Goal: Information Seeking & Learning: Learn about a topic

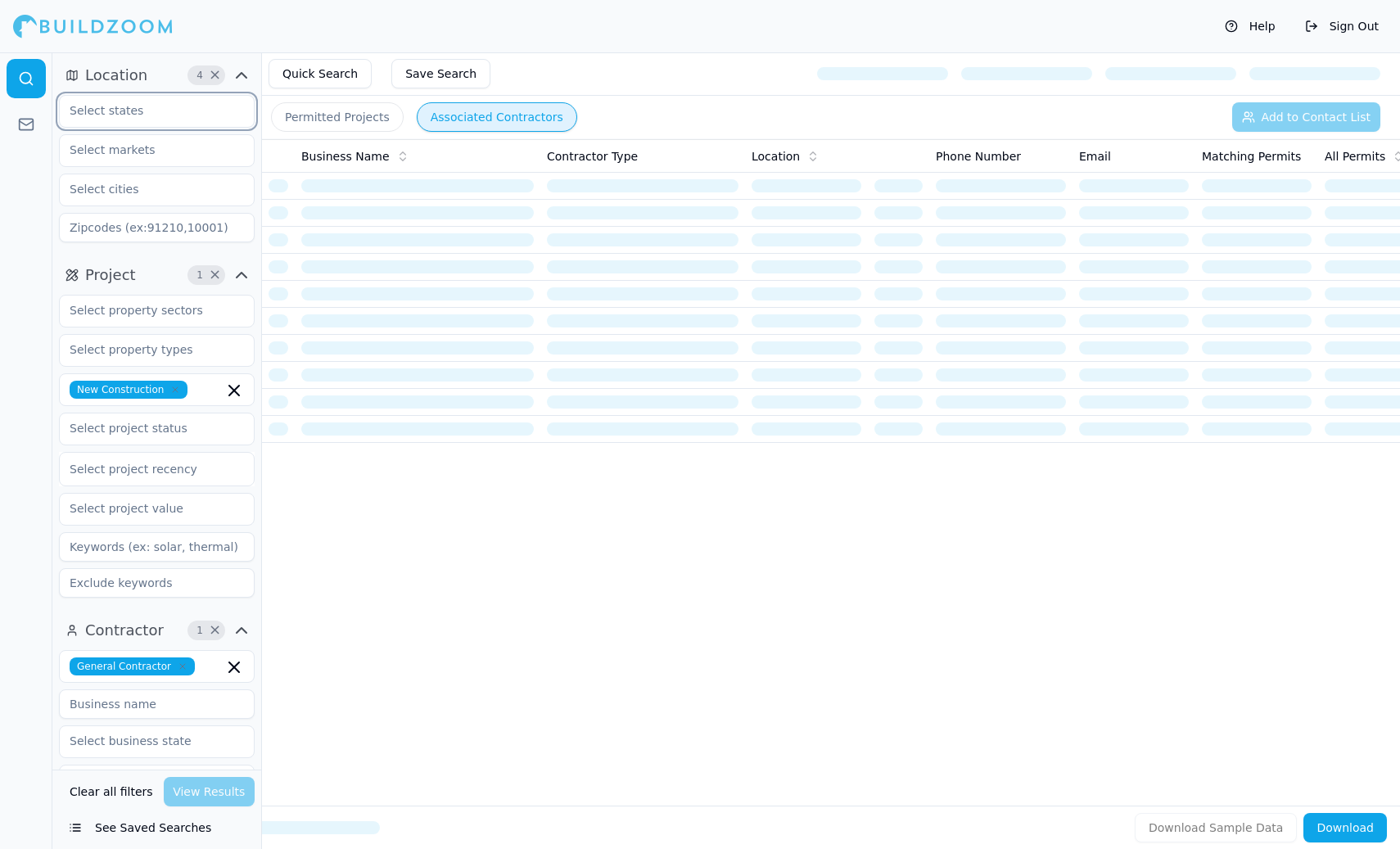
click at [140, 113] on input "text" at bounding box center [147, 110] width 173 height 29
type input "[US_STATE]"
type input "94014"
click at [147, 146] on div "[US_STATE]" at bounding box center [157, 147] width 188 height 26
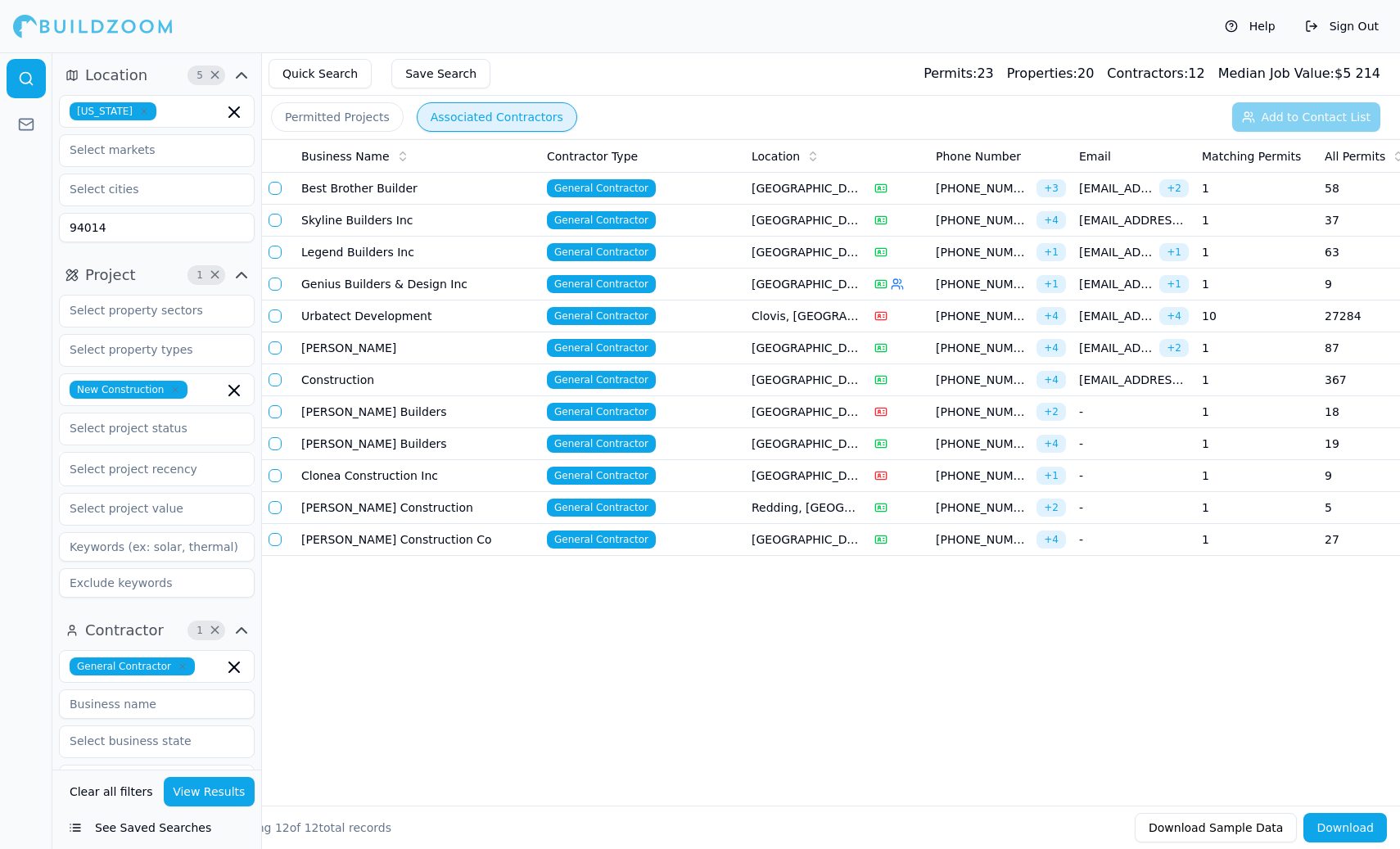
click at [129, 230] on input "94014" at bounding box center [156, 227] width 196 height 29
drag, startPoint x: 129, startPoint y: 230, endPoint x: 0, endPoint y: 230, distance: 129.0
click at [0, 230] on div "Location 5 × [US_STATE] 94014 Project 1 × New Construction Select project recen…" at bounding box center [700, 451] width 1400 height 797
click at [38, 258] on div at bounding box center [26, 451] width 53 height 797
click at [110, 188] on input "text" at bounding box center [147, 189] width 173 height 29
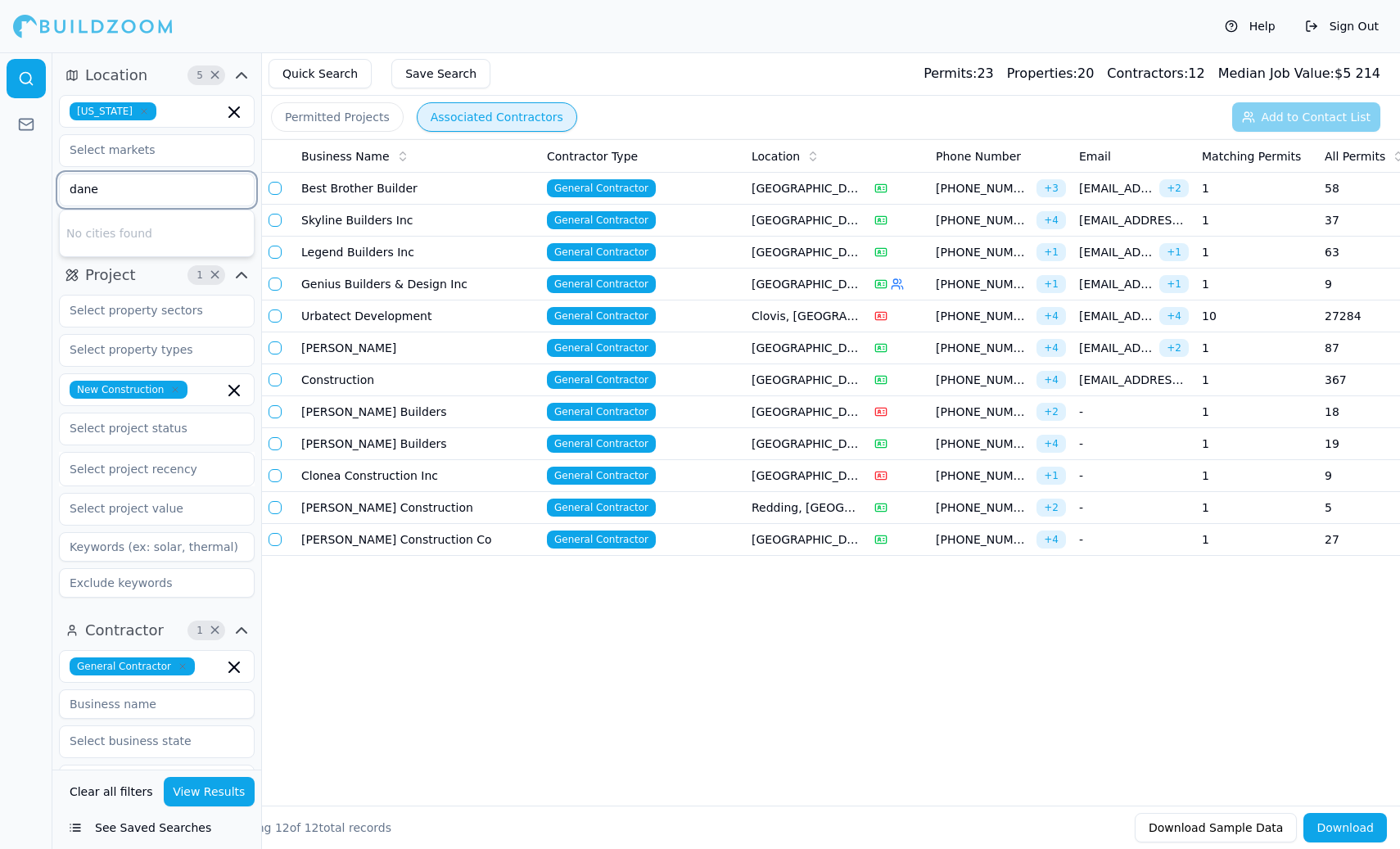
type input "[PERSON_NAME]"
click at [90, 256] on div "[GEOGRAPHIC_DATA], [GEOGRAPHIC_DATA]" at bounding box center [157, 278] width 188 height 43
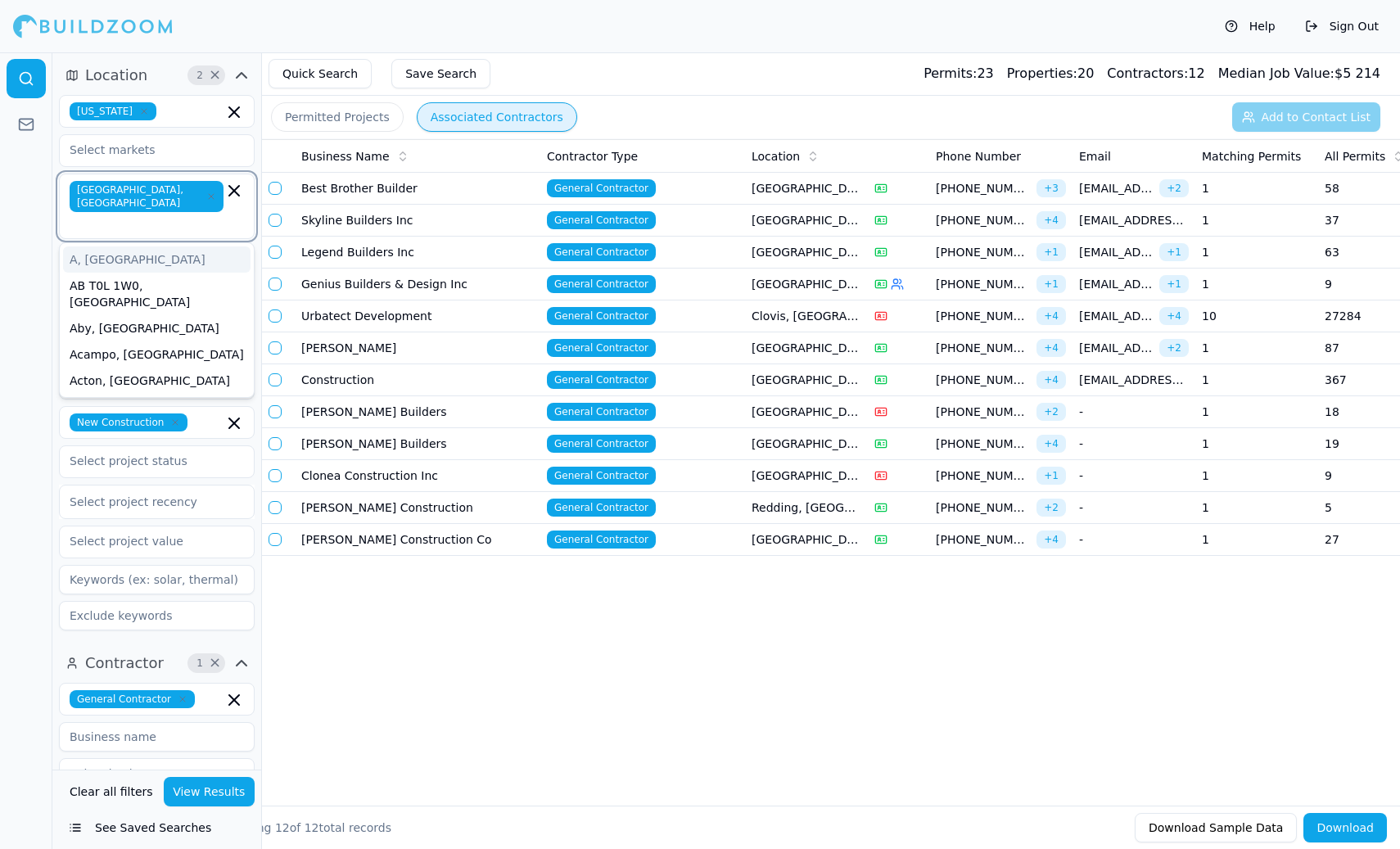
type input "r"
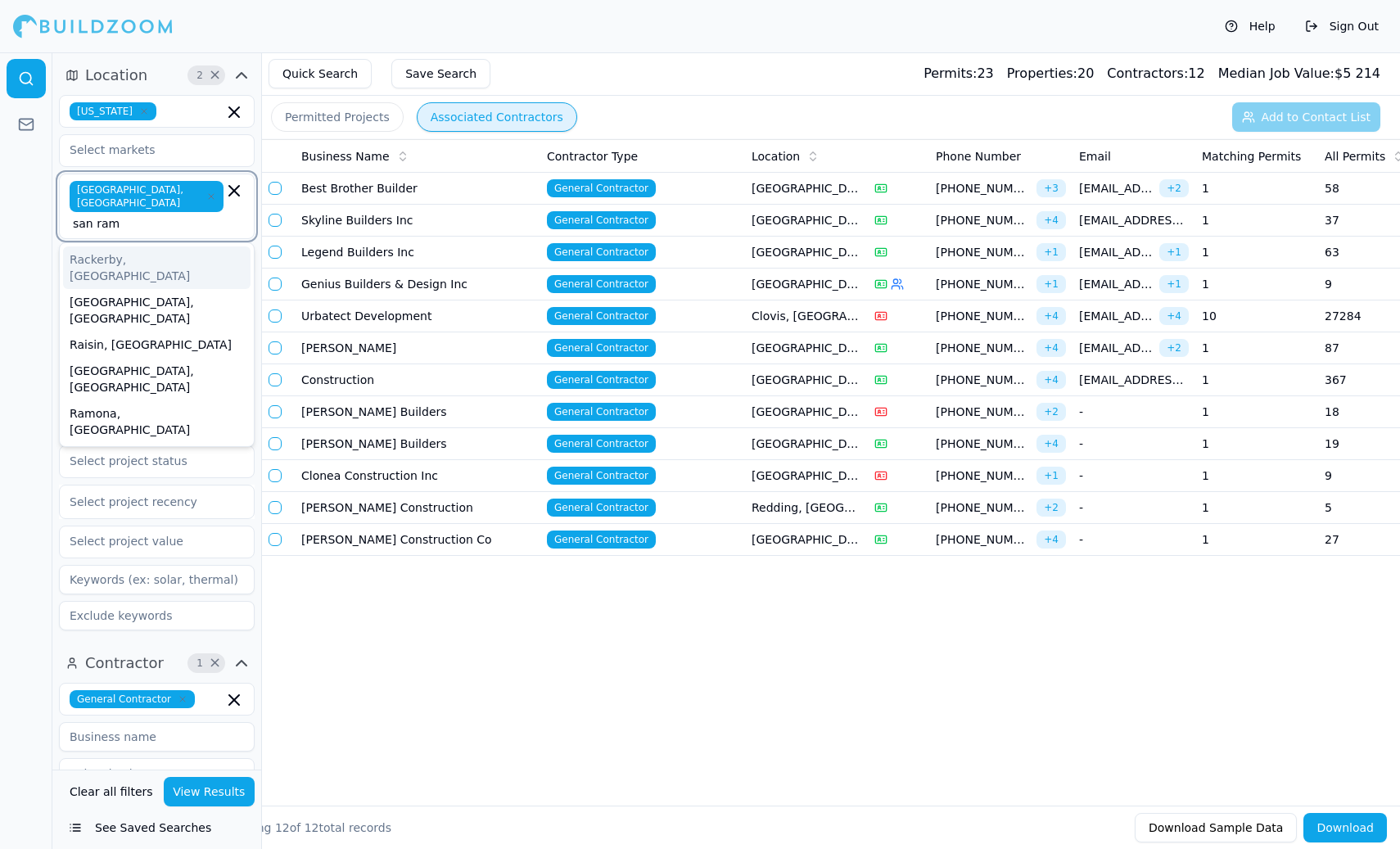
type input "san ramo"
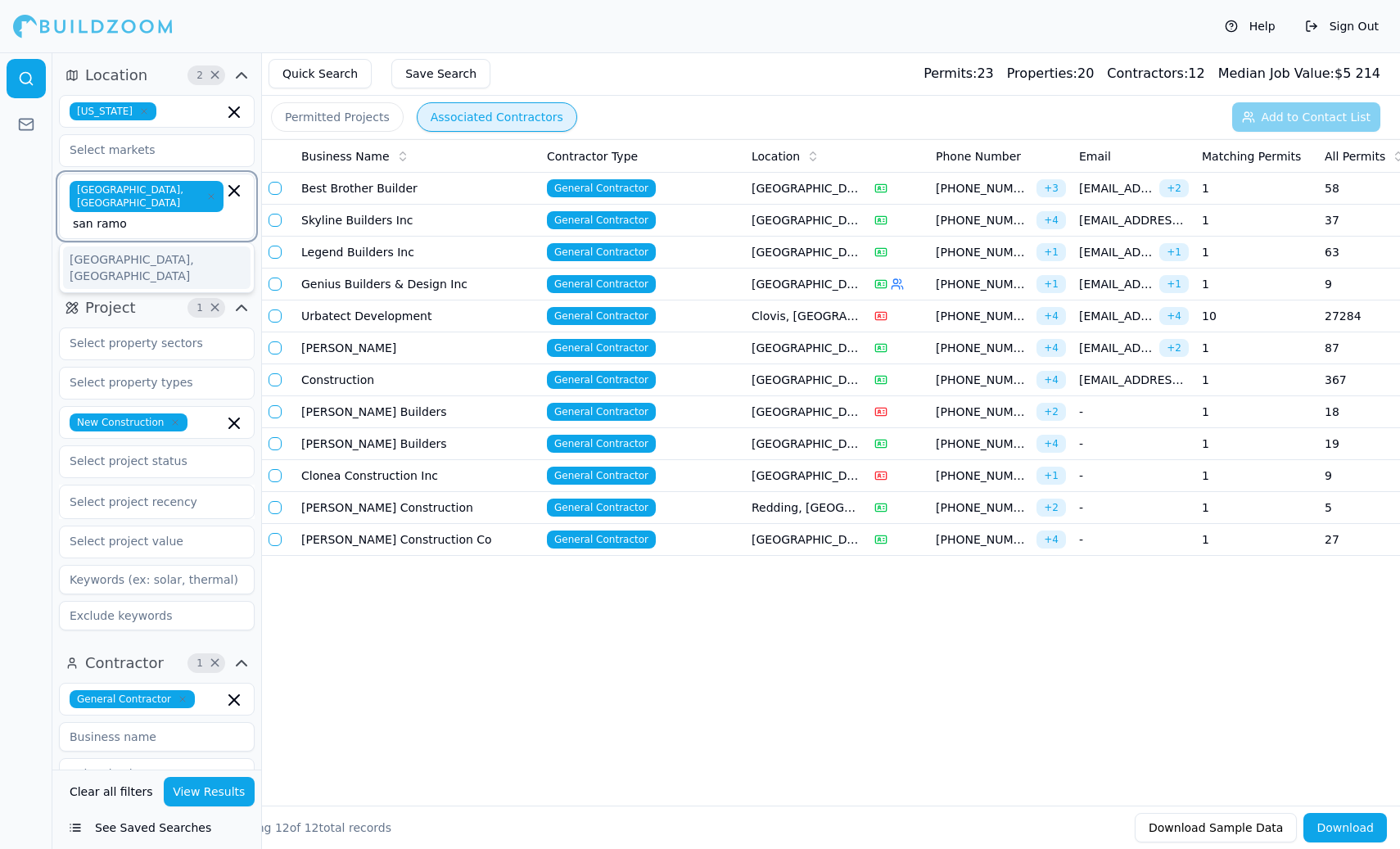
click at [122, 247] on div "[GEOGRAPHIC_DATA], [GEOGRAPHIC_DATA]" at bounding box center [157, 268] width 188 height 43
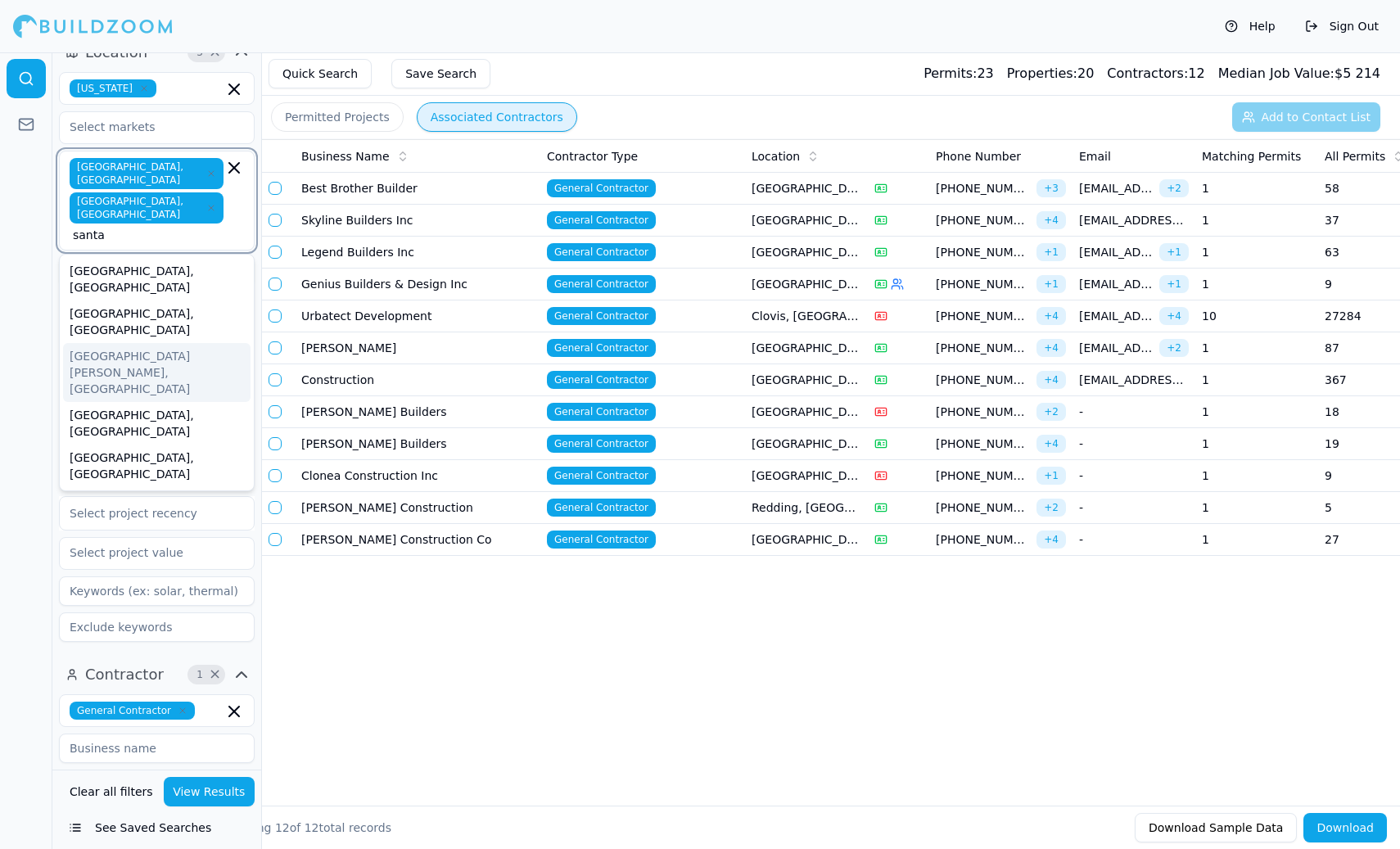
scroll to position [16, 0]
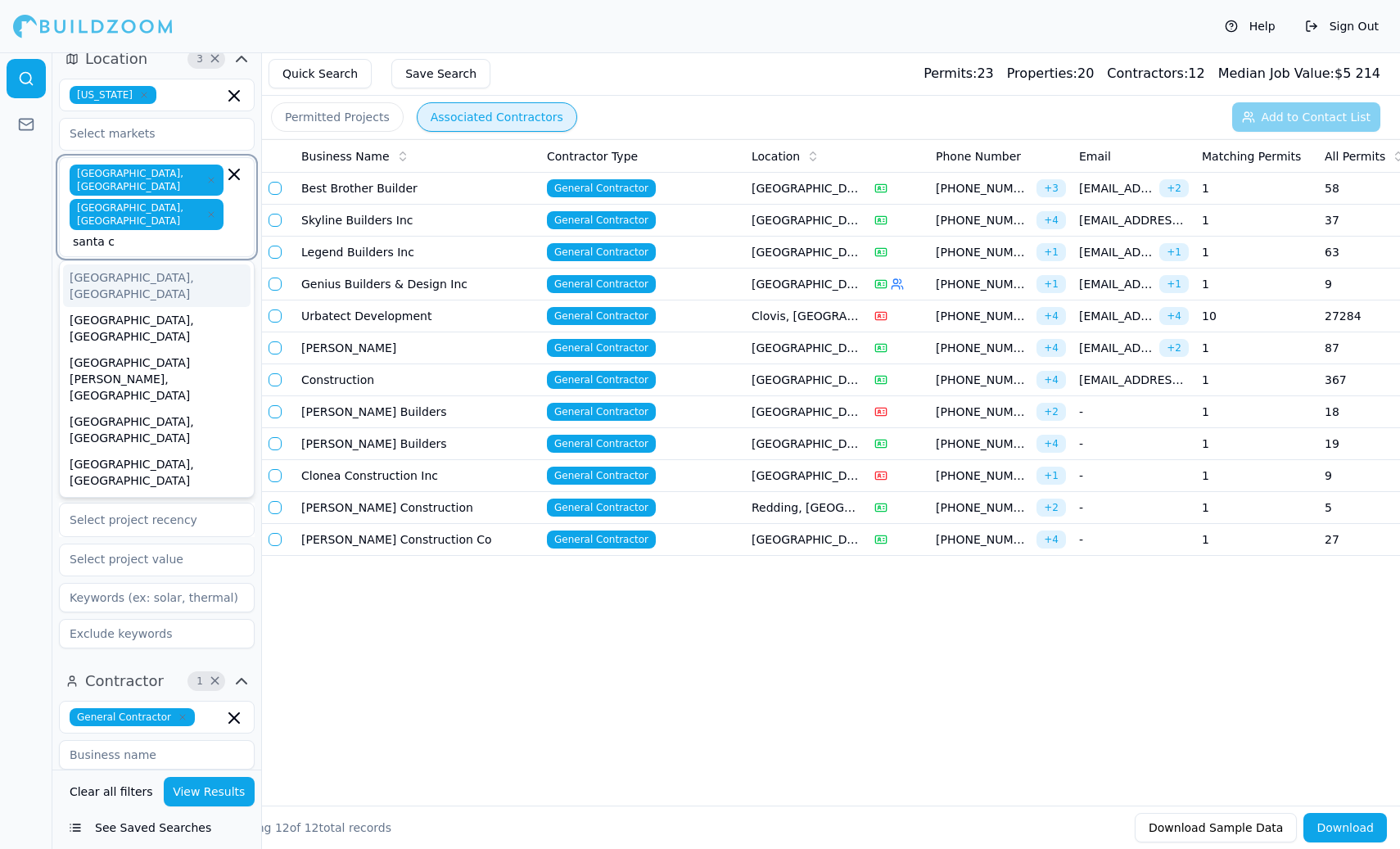
type input "santa cl"
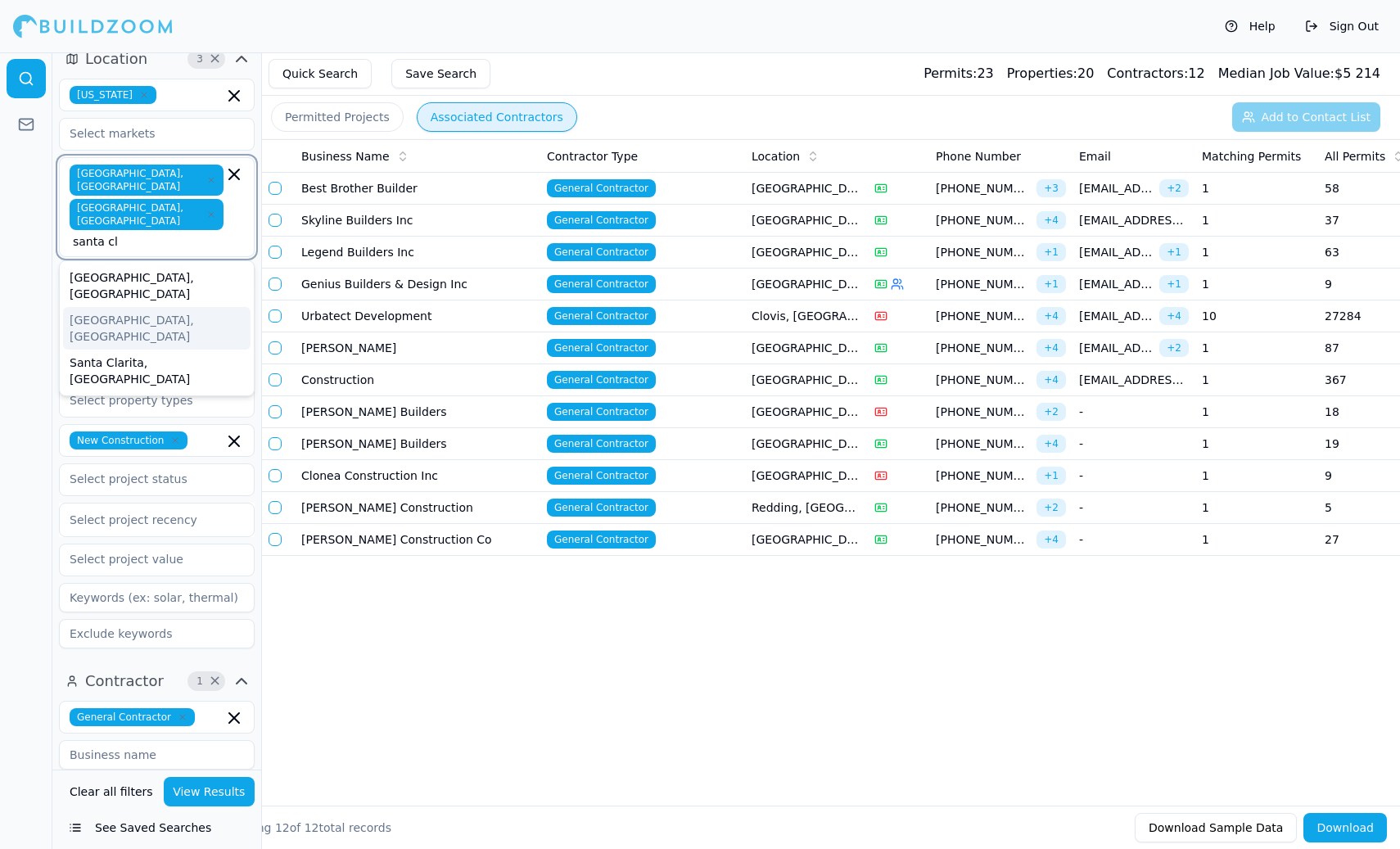
click at [131, 307] on div "[GEOGRAPHIC_DATA], [GEOGRAPHIC_DATA]" at bounding box center [157, 329] width 188 height 43
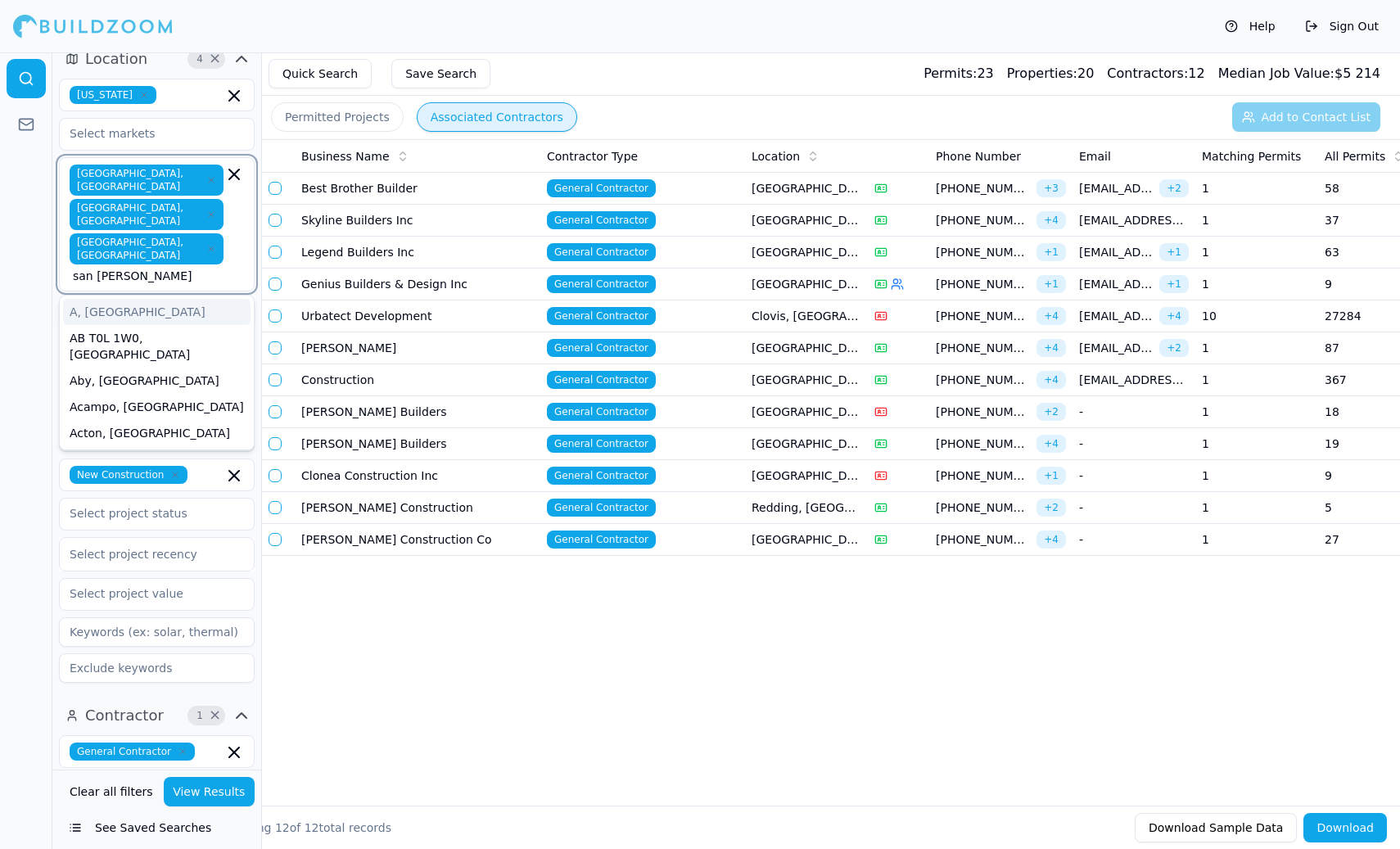
type input "san [PERSON_NAME]"
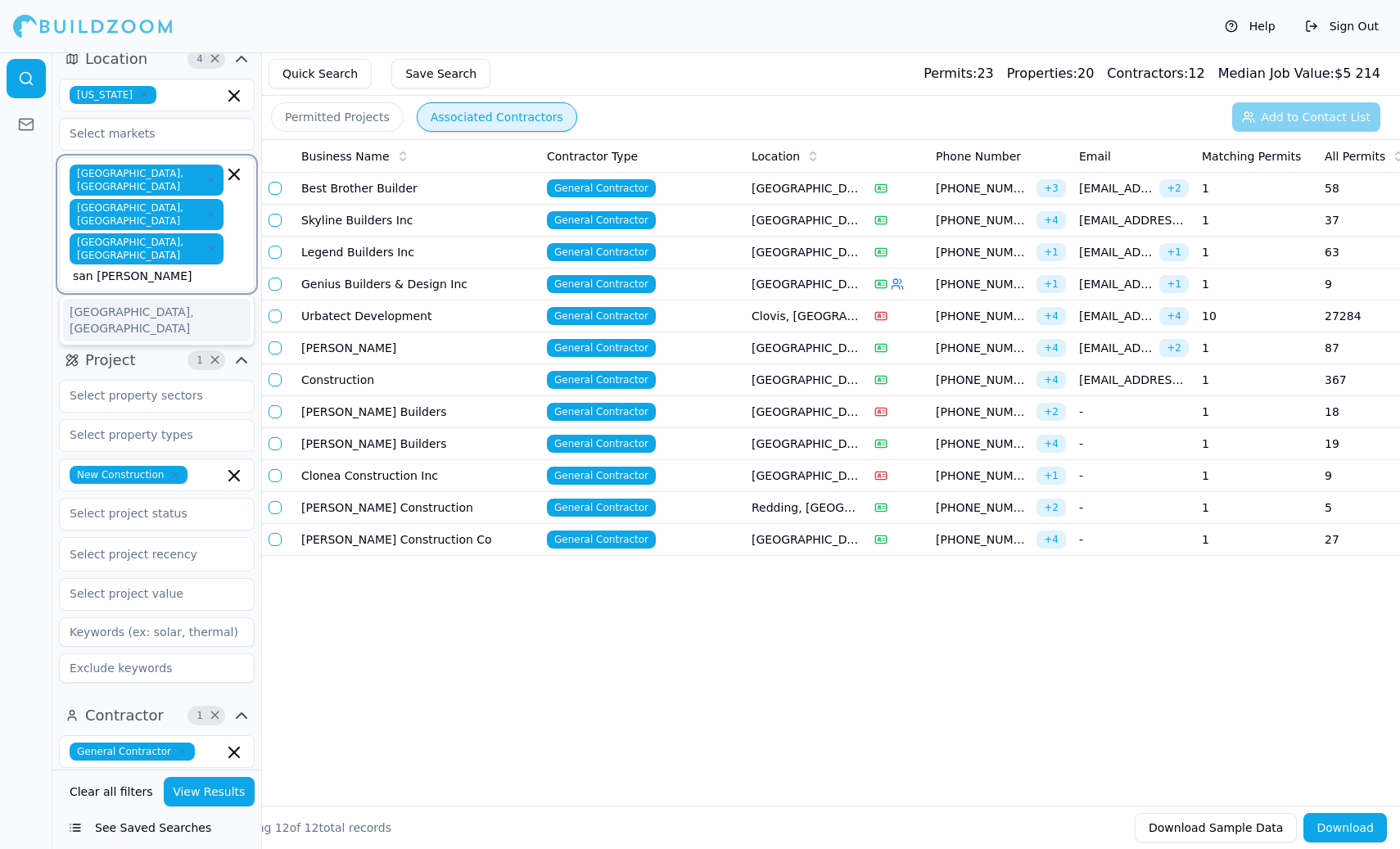
click at [135, 299] on div "[GEOGRAPHIC_DATA], [GEOGRAPHIC_DATA]" at bounding box center [157, 321] width 188 height 43
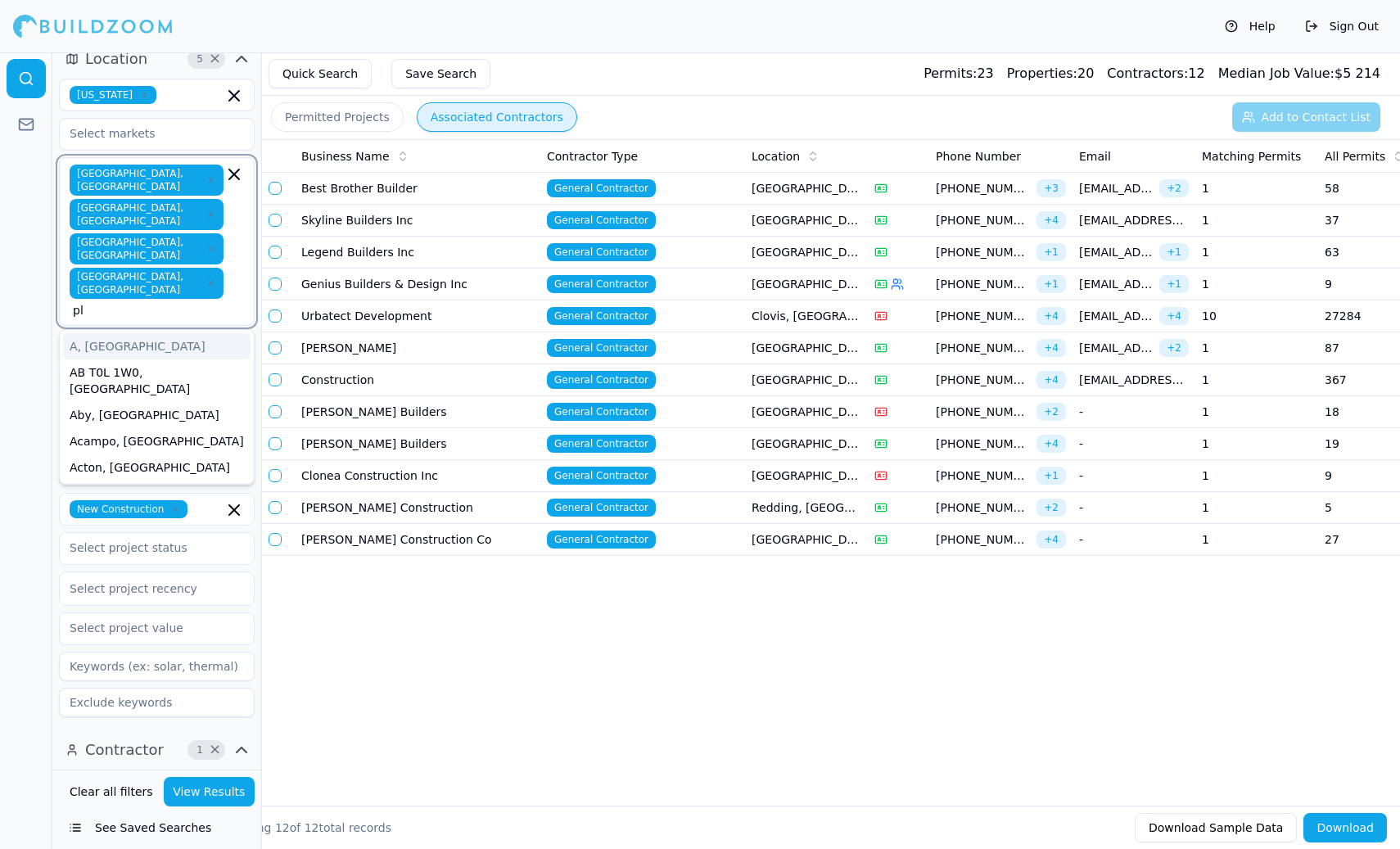
type input "ple"
click at [113, 418] on div "[GEOGRAPHIC_DATA], [GEOGRAPHIC_DATA]" at bounding box center [157, 440] width 188 height 43
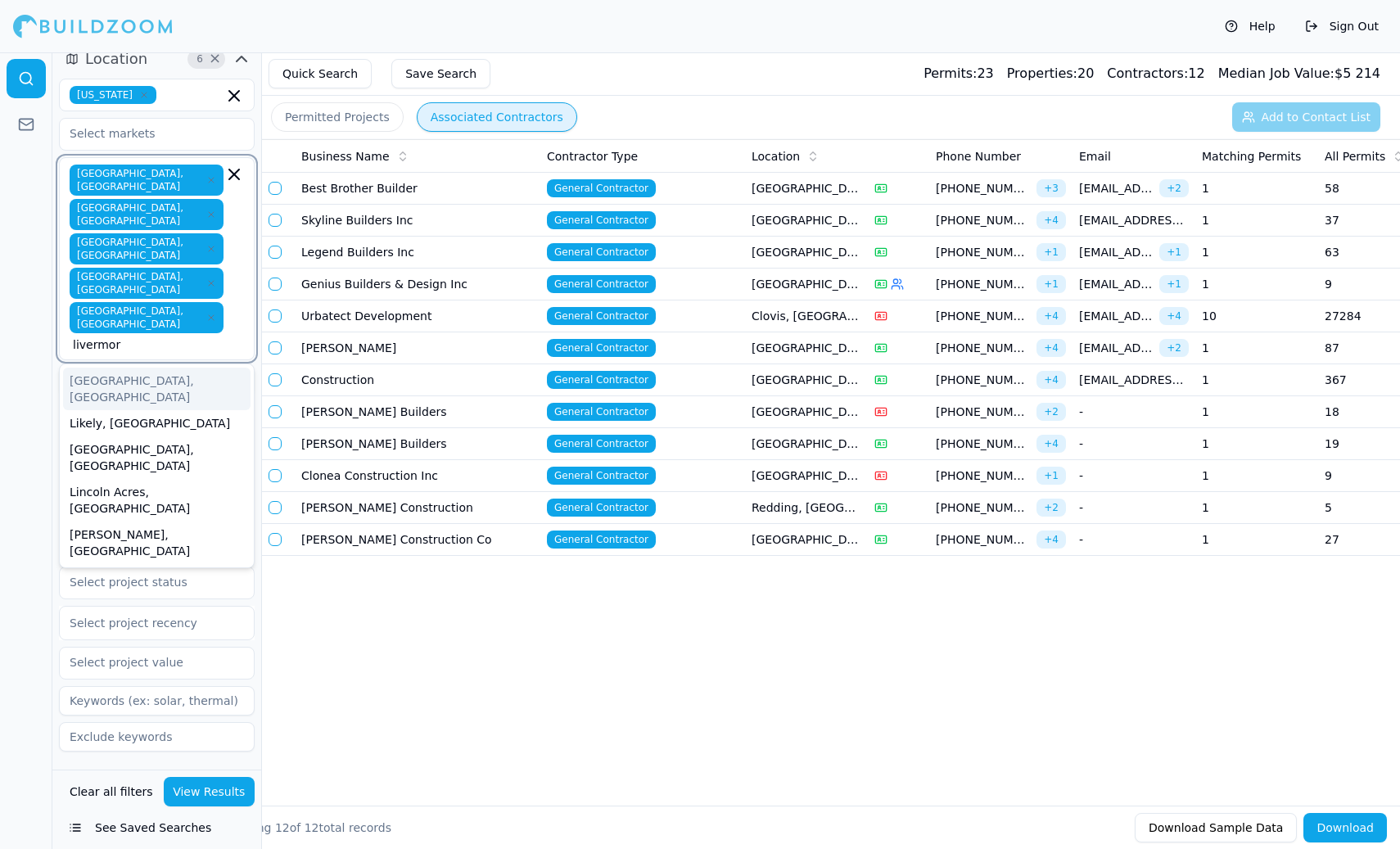
type input "livermore"
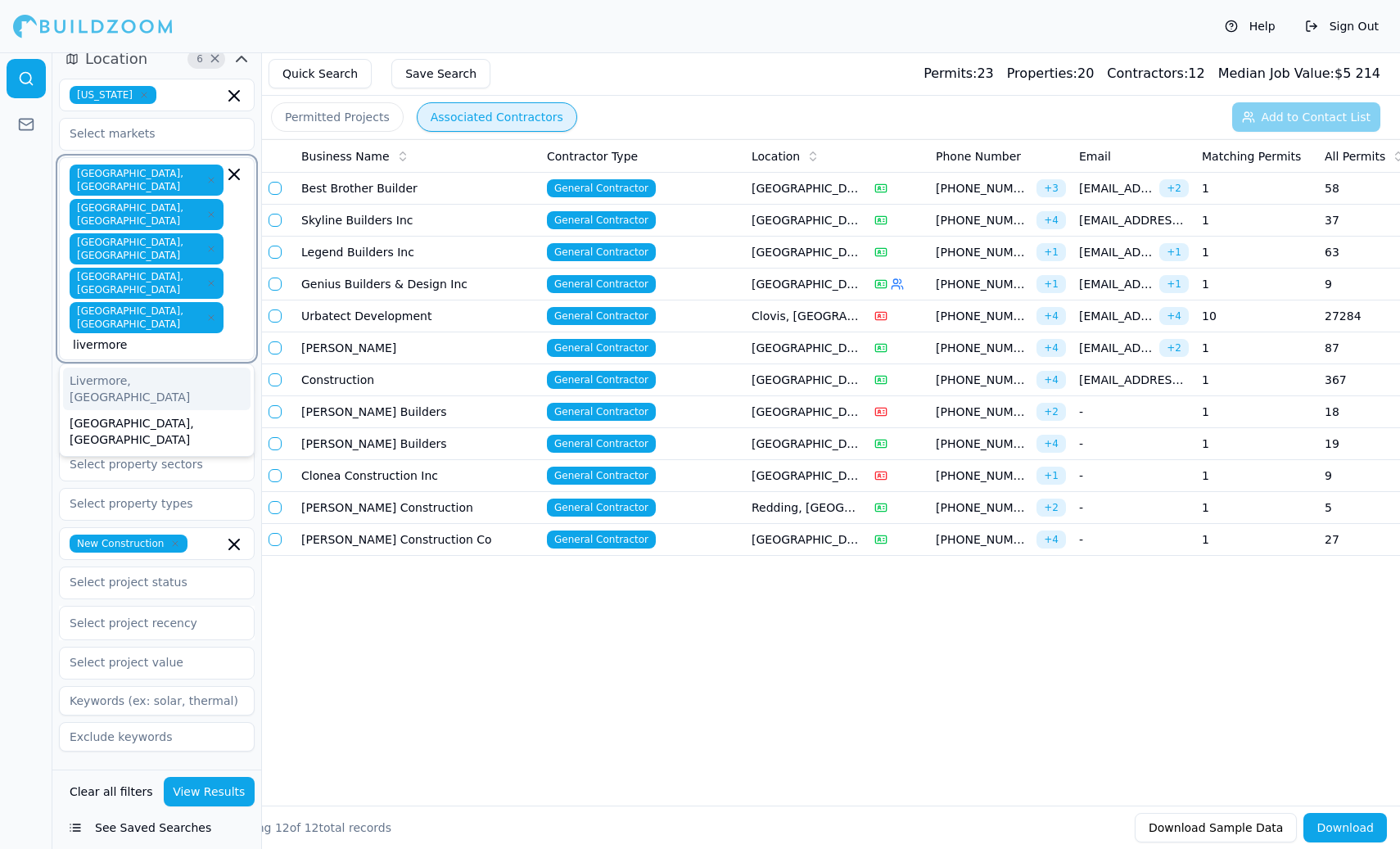
click at [126, 368] on div "Livermore, [GEOGRAPHIC_DATA]" at bounding box center [157, 390] width 188 height 43
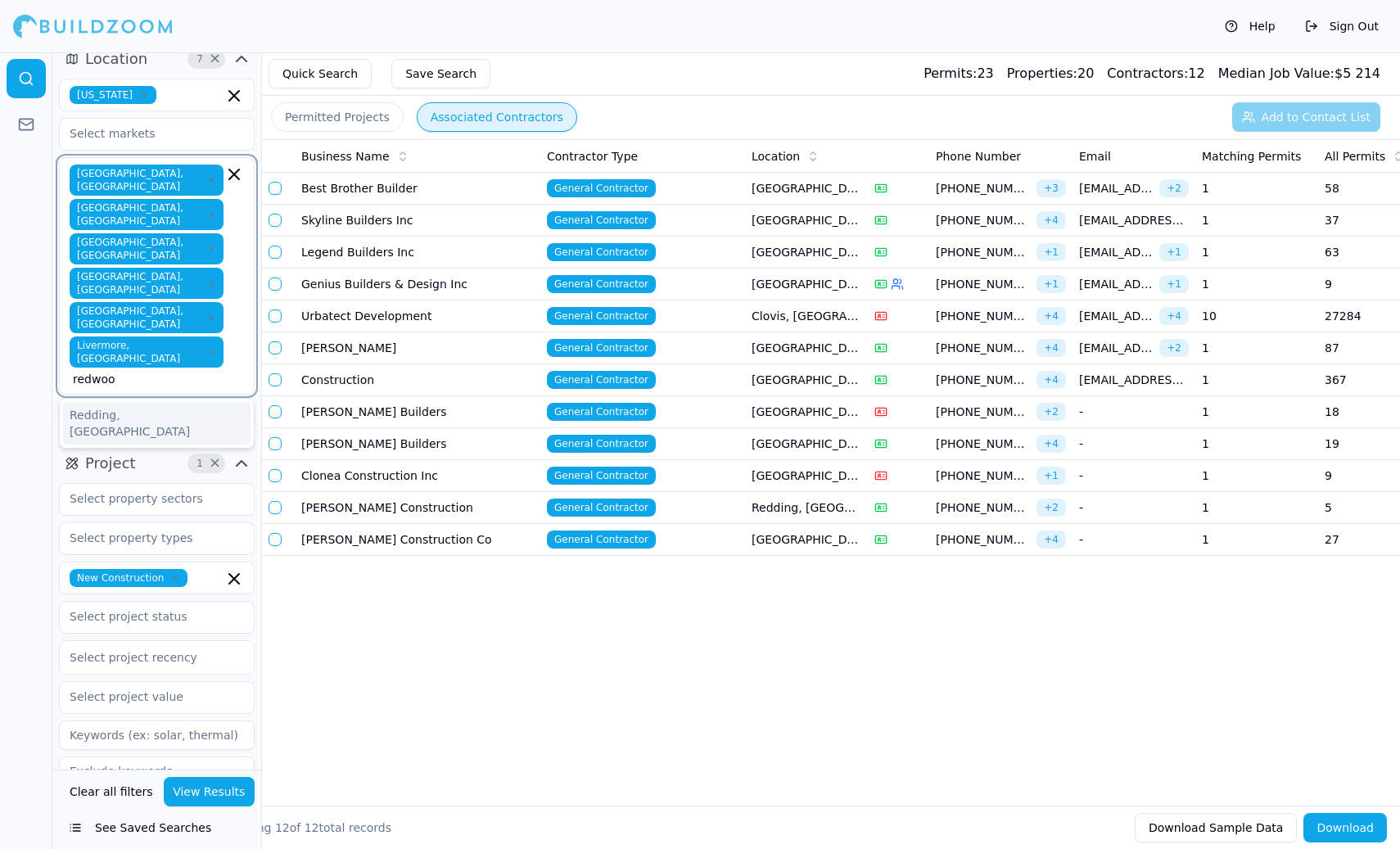
type input "redwood"
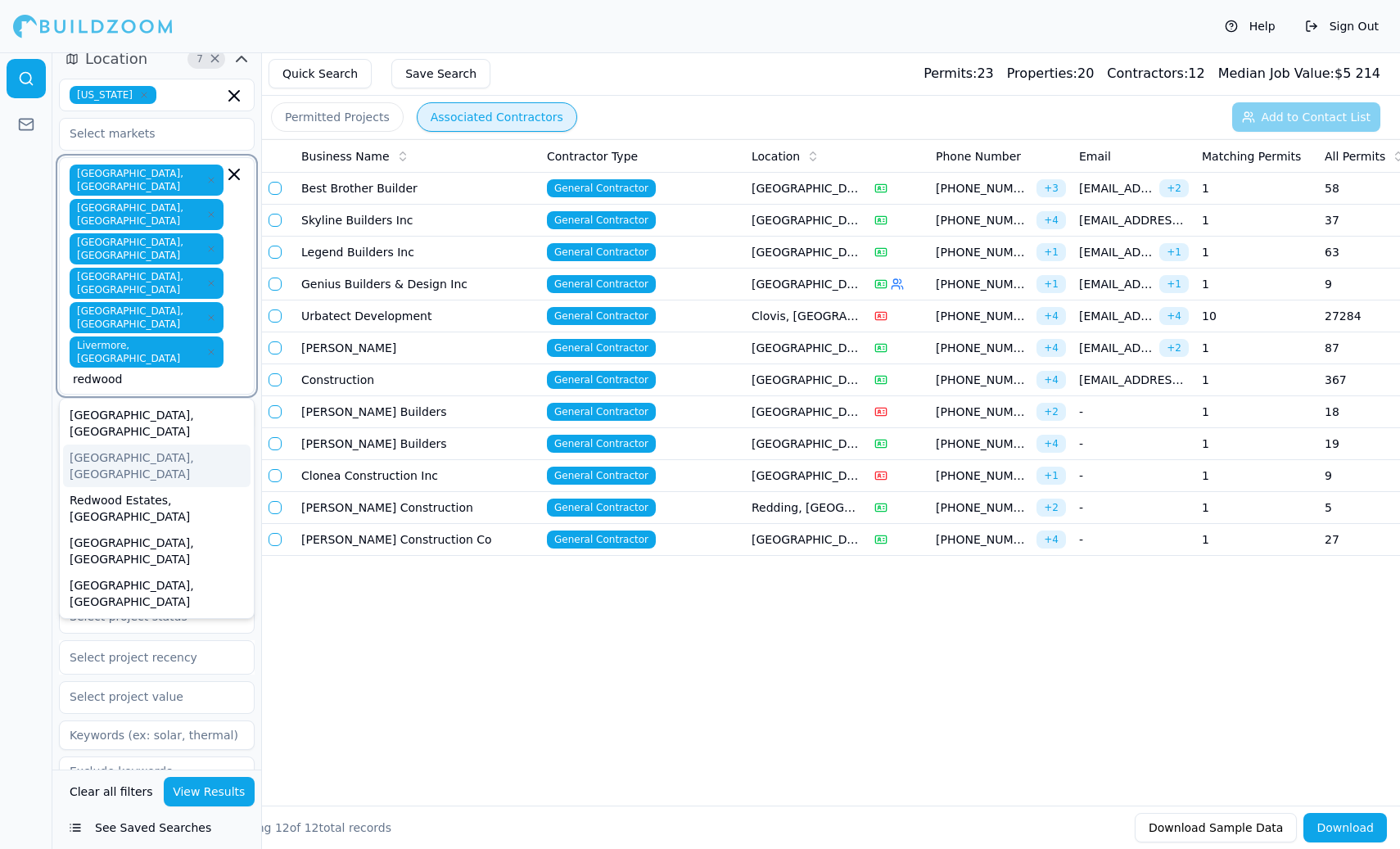
click at [101, 445] on div "[GEOGRAPHIC_DATA], [GEOGRAPHIC_DATA]" at bounding box center [157, 467] width 188 height 43
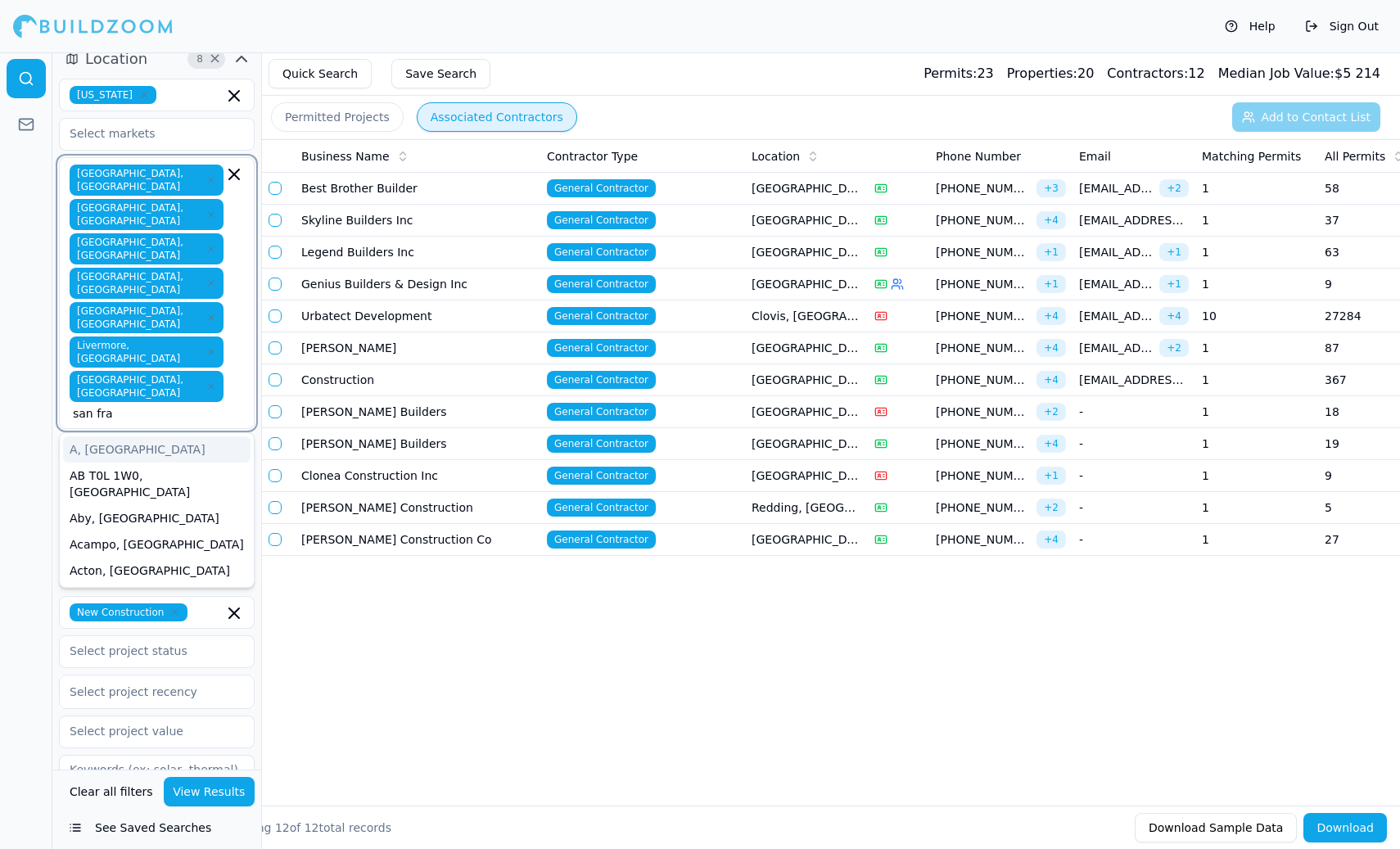
type input "san [PERSON_NAME]"
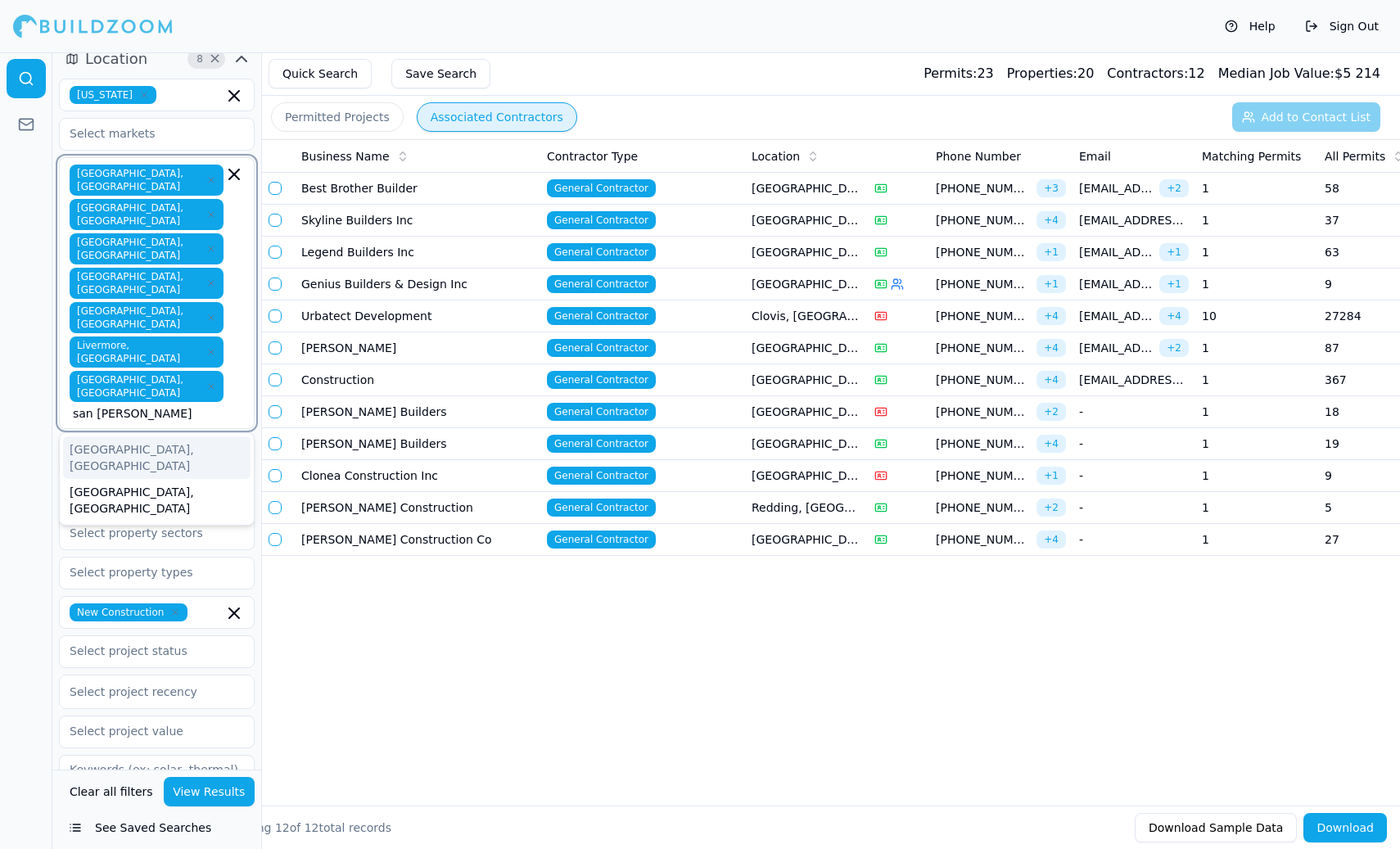
click at [125, 437] on div "[GEOGRAPHIC_DATA], [GEOGRAPHIC_DATA]" at bounding box center [157, 458] width 188 height 43
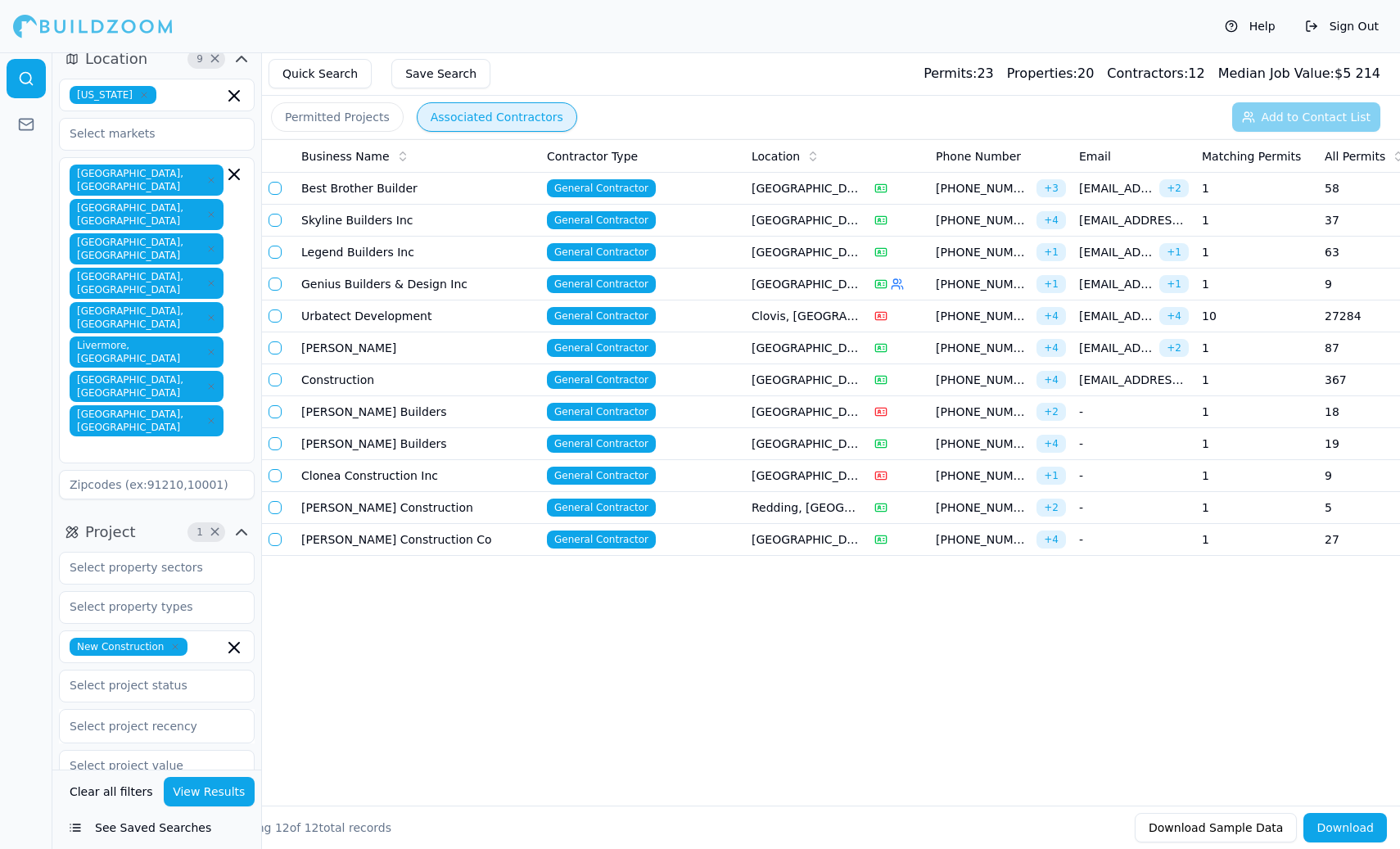
click at [25, 382] on div at bounding box center [26, 451] width 53 height 797
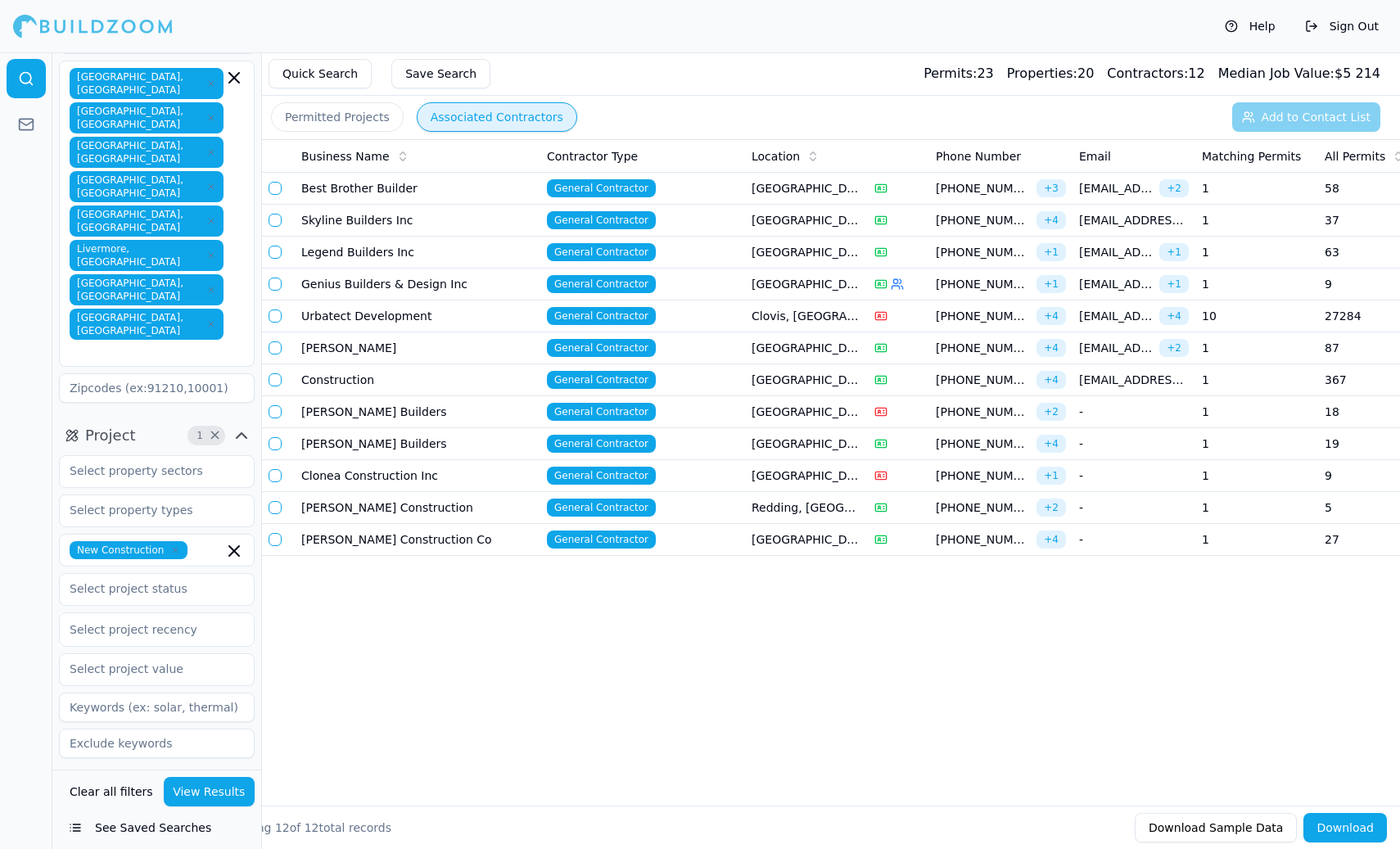
scroll to position [190, 0]
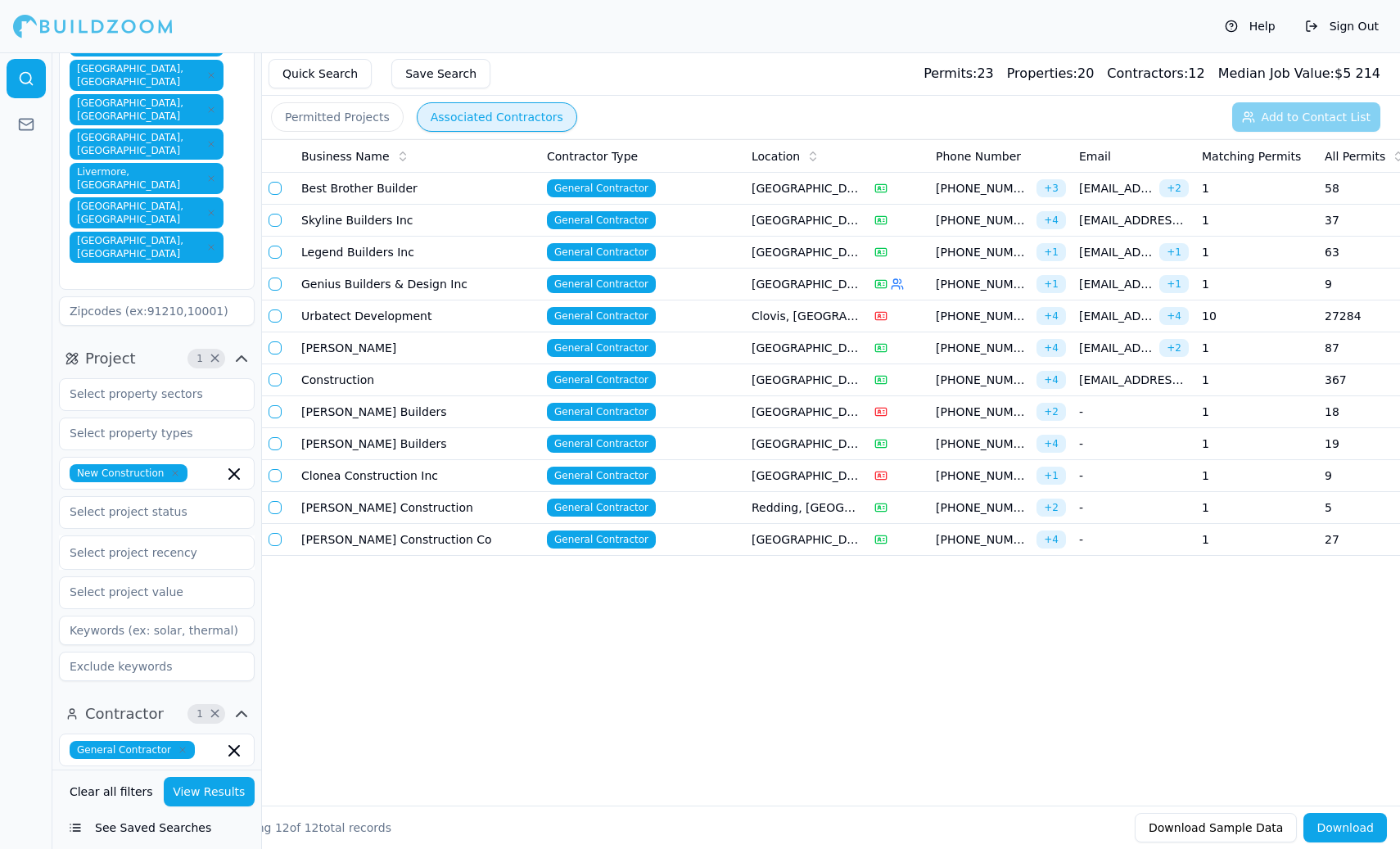
click at [208, 796] on button "View Results" at bounding box center [209, 792] width 92 height 29
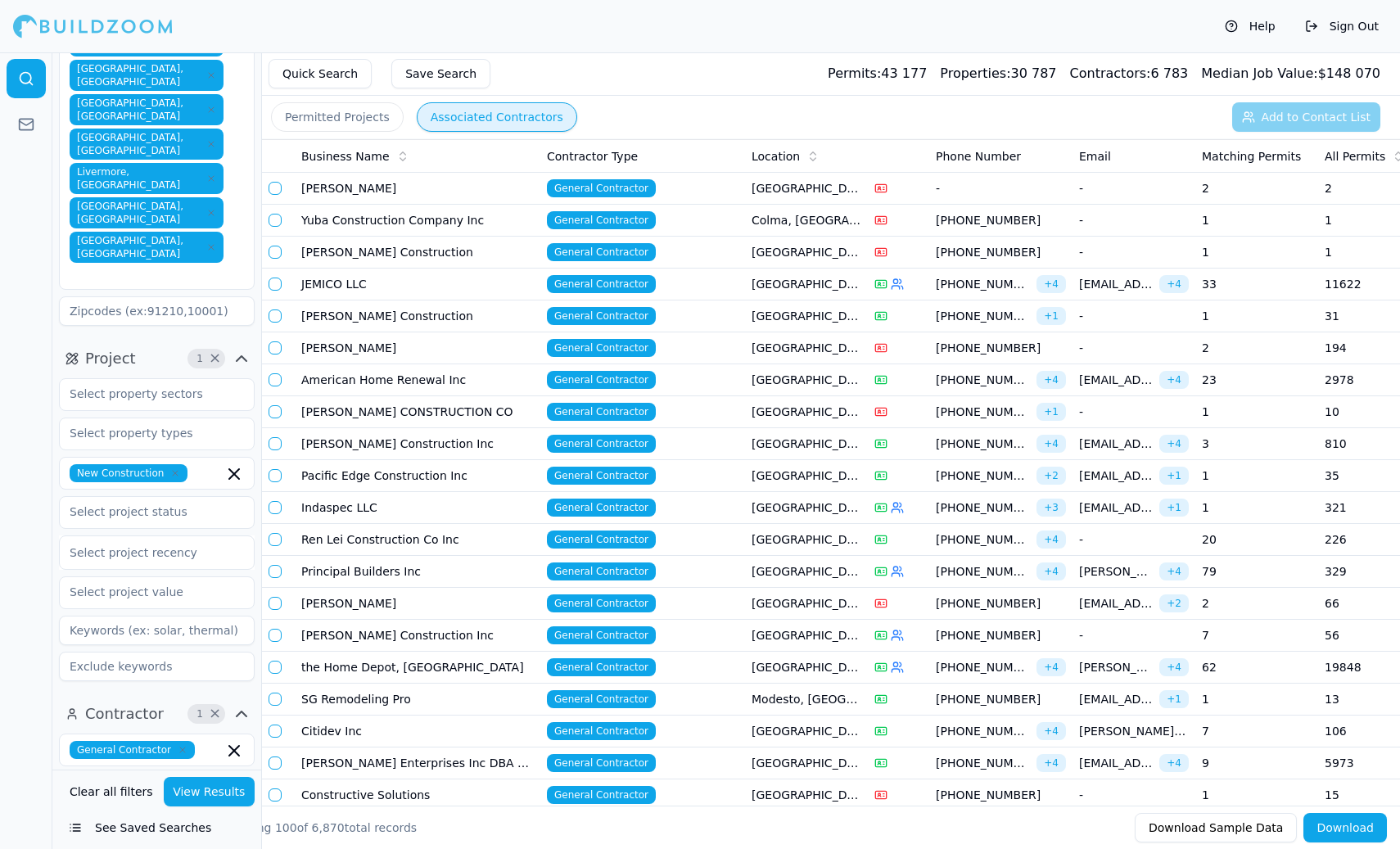
scroll to position [0, 307]
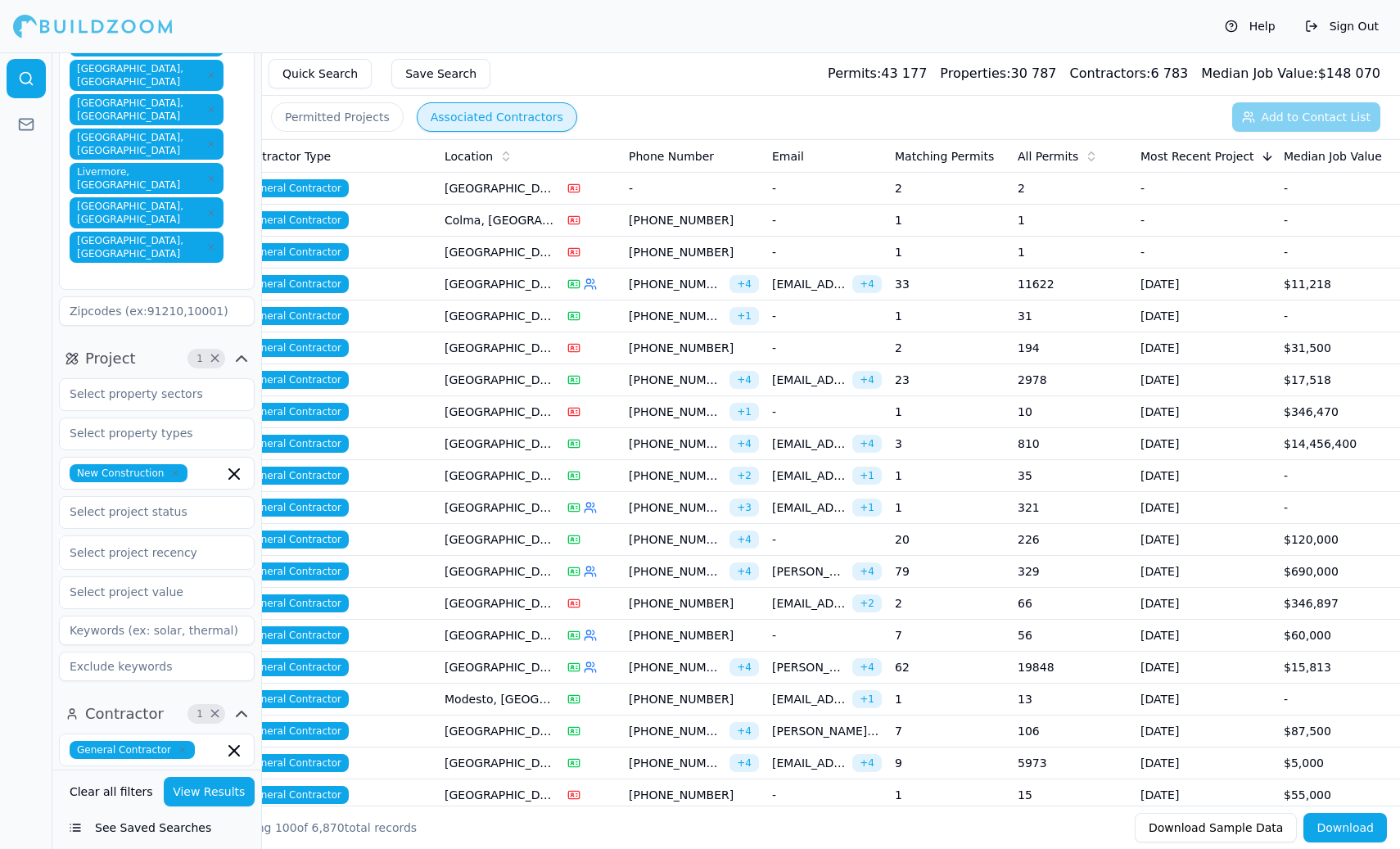
click at [1089, 160] on icon at bounding box center [1092, 159] width 5 height 3
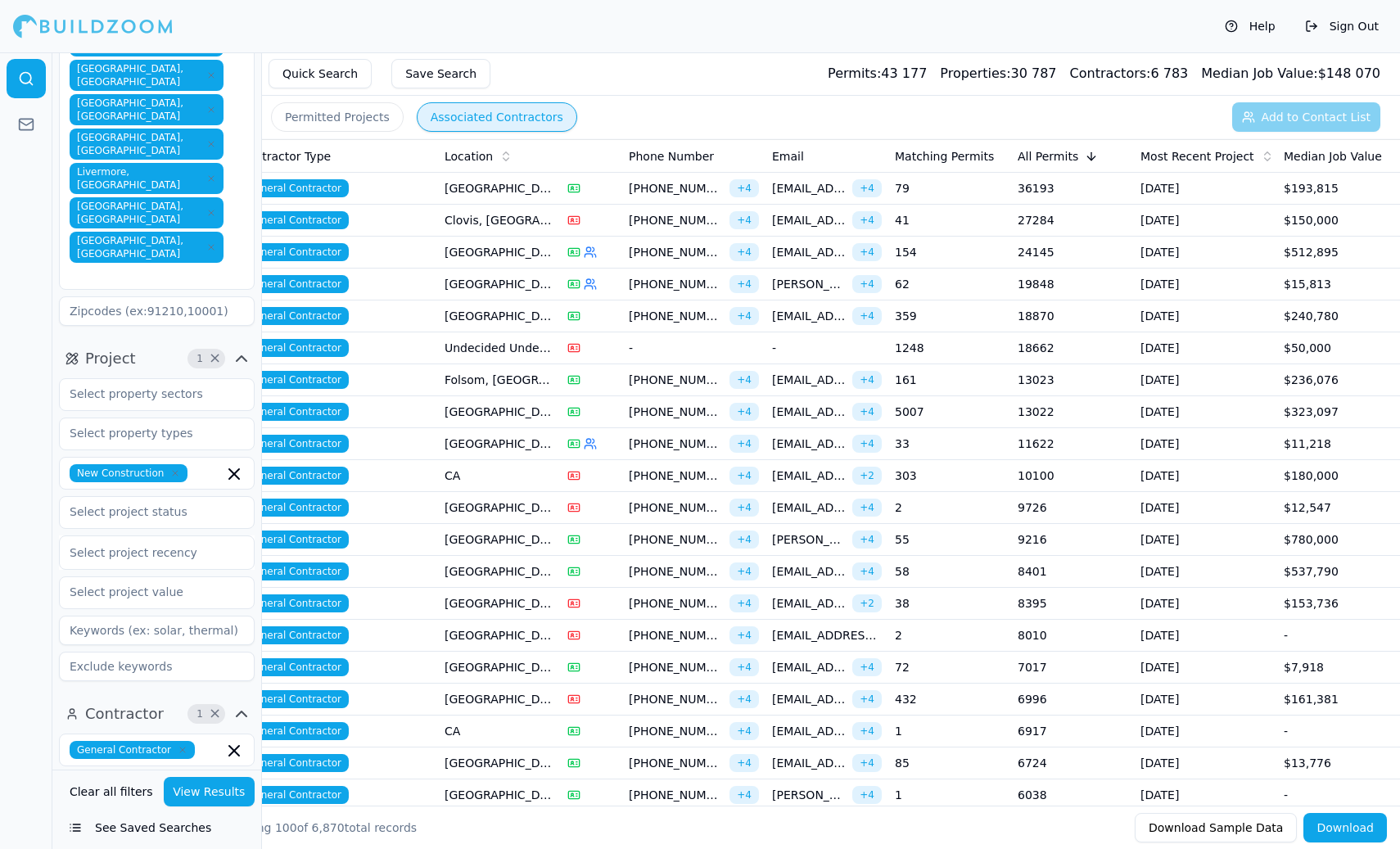
click at [1265, 162] on icon at bounding box center [1268, 156] width 13 height 13
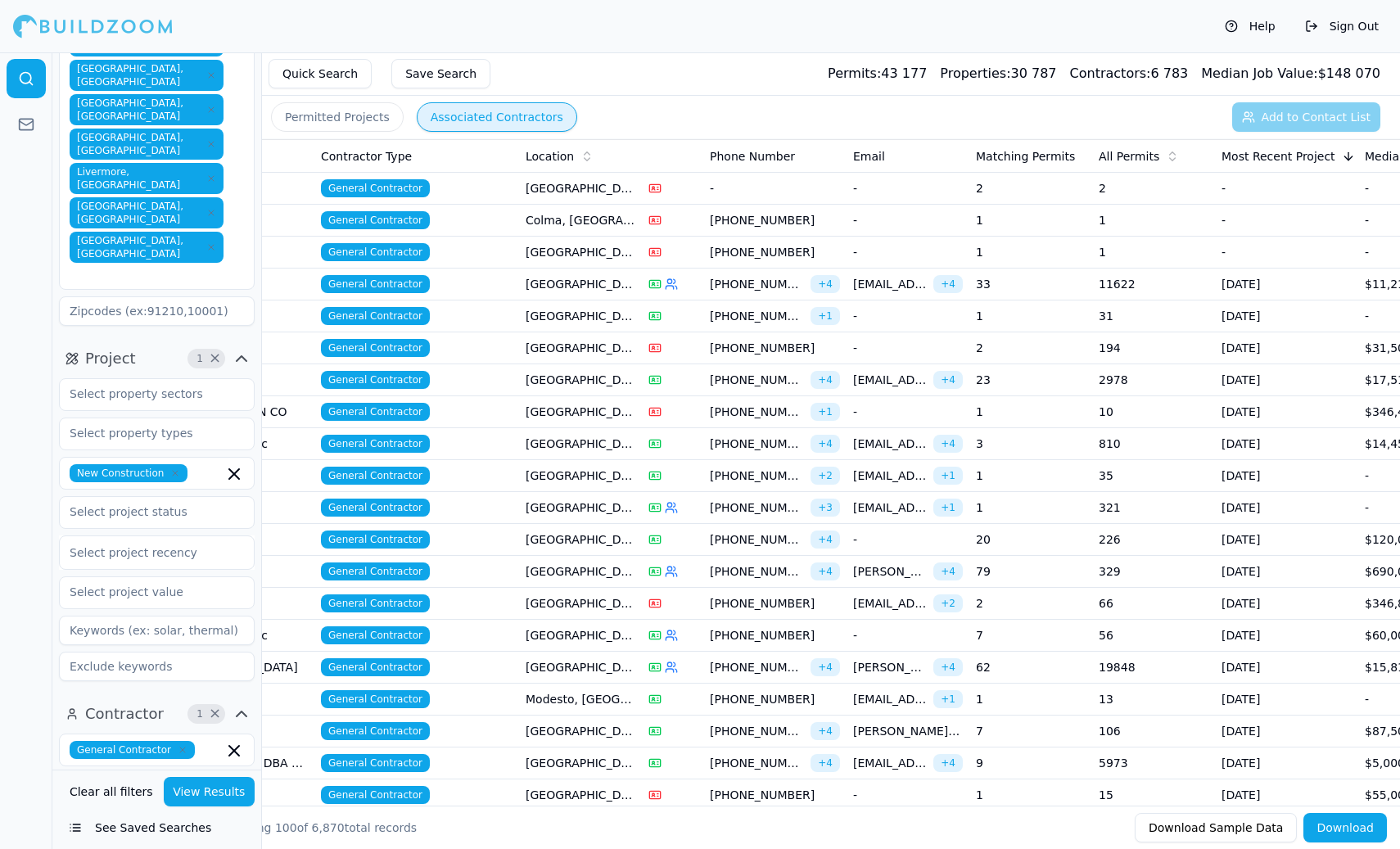
scroll to position [0, 206]
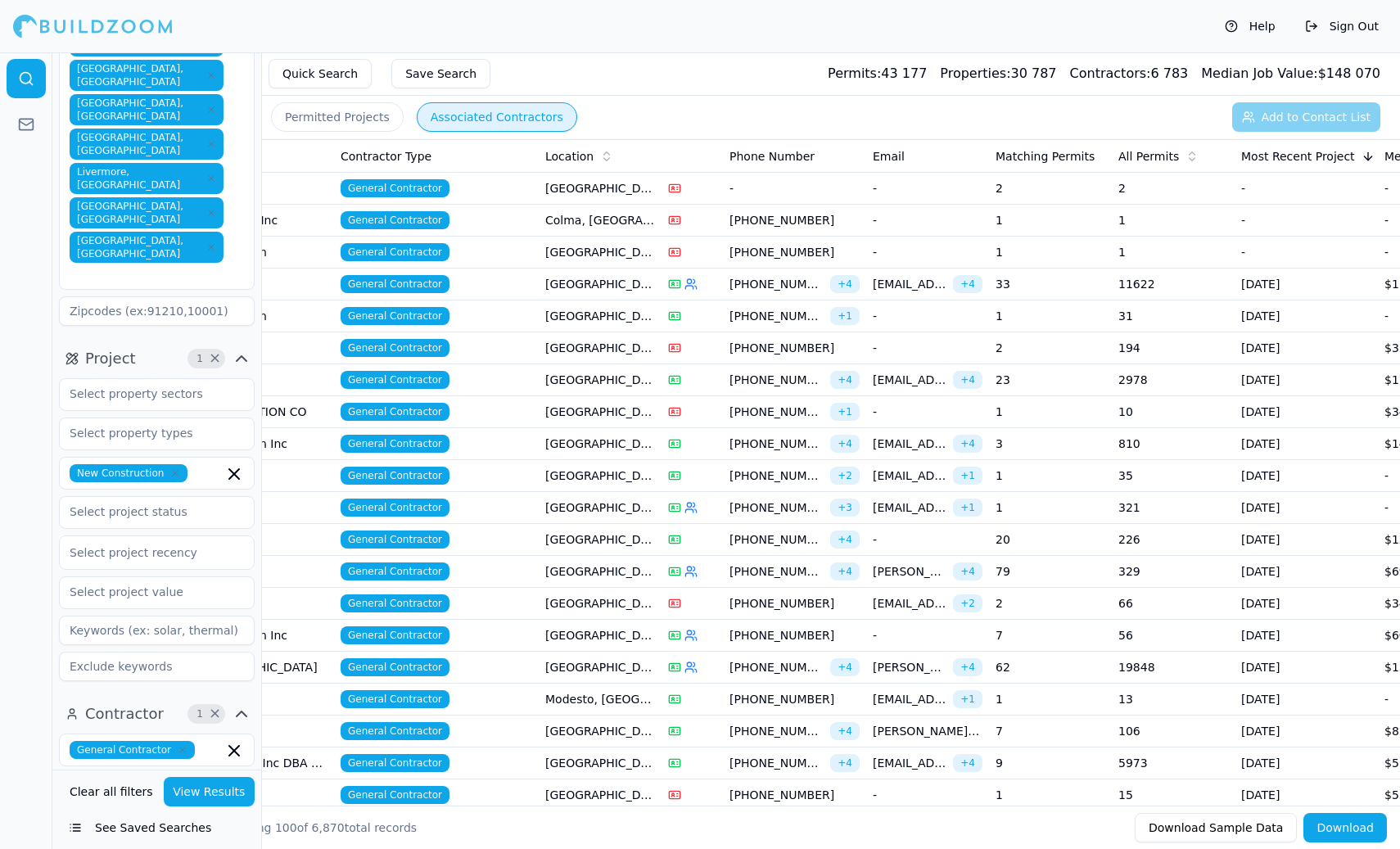
click at [585, 284] on td "[GEOGRAPHIC_DATA], [GEOGRAPHIC_DATA]" at bounding box center [599, 285] width 122 height 32
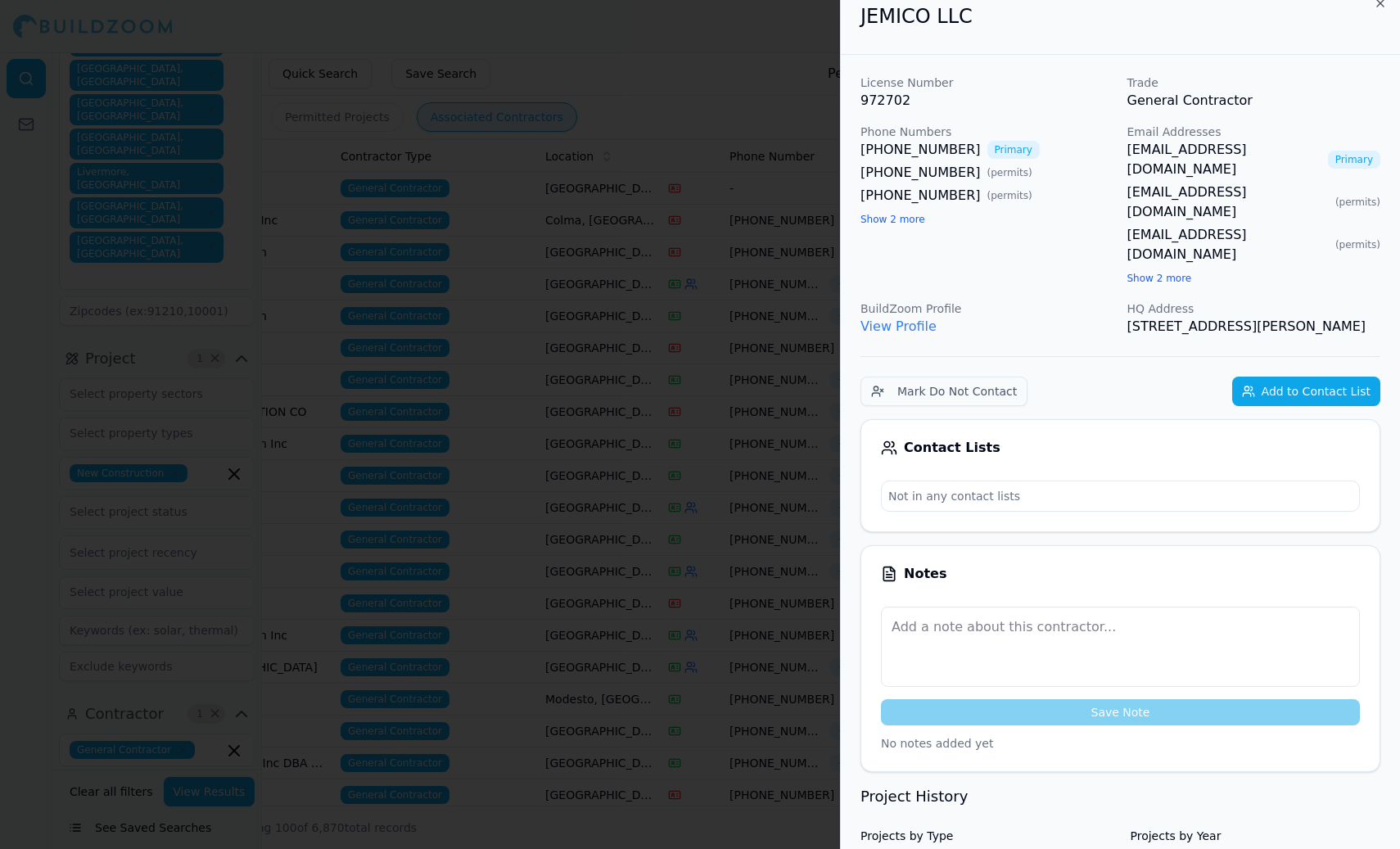
scroll to position [0, 0]
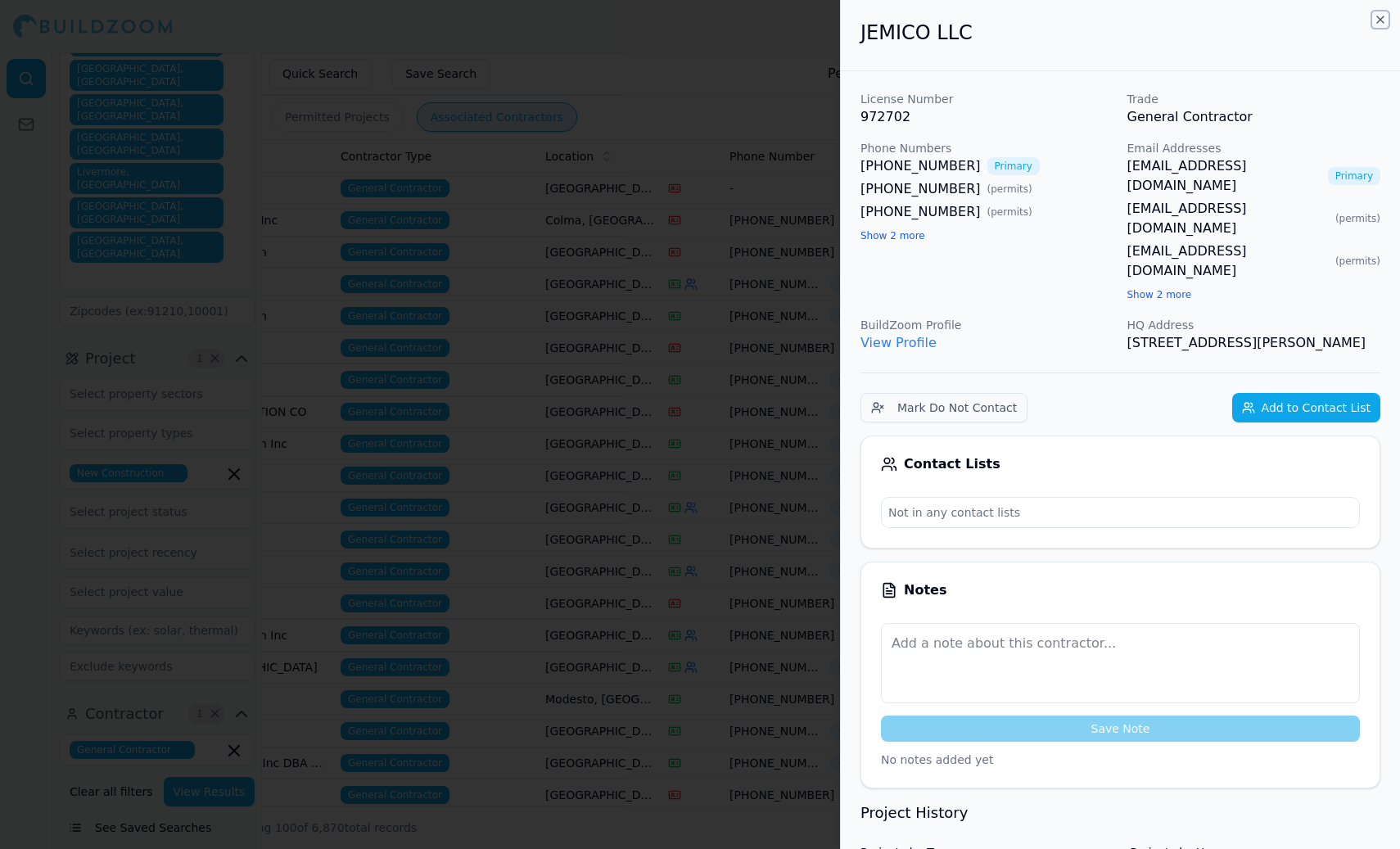
click at [1379, 22] on icon "button" at bounding box center [1380, 20] width 13 height 13
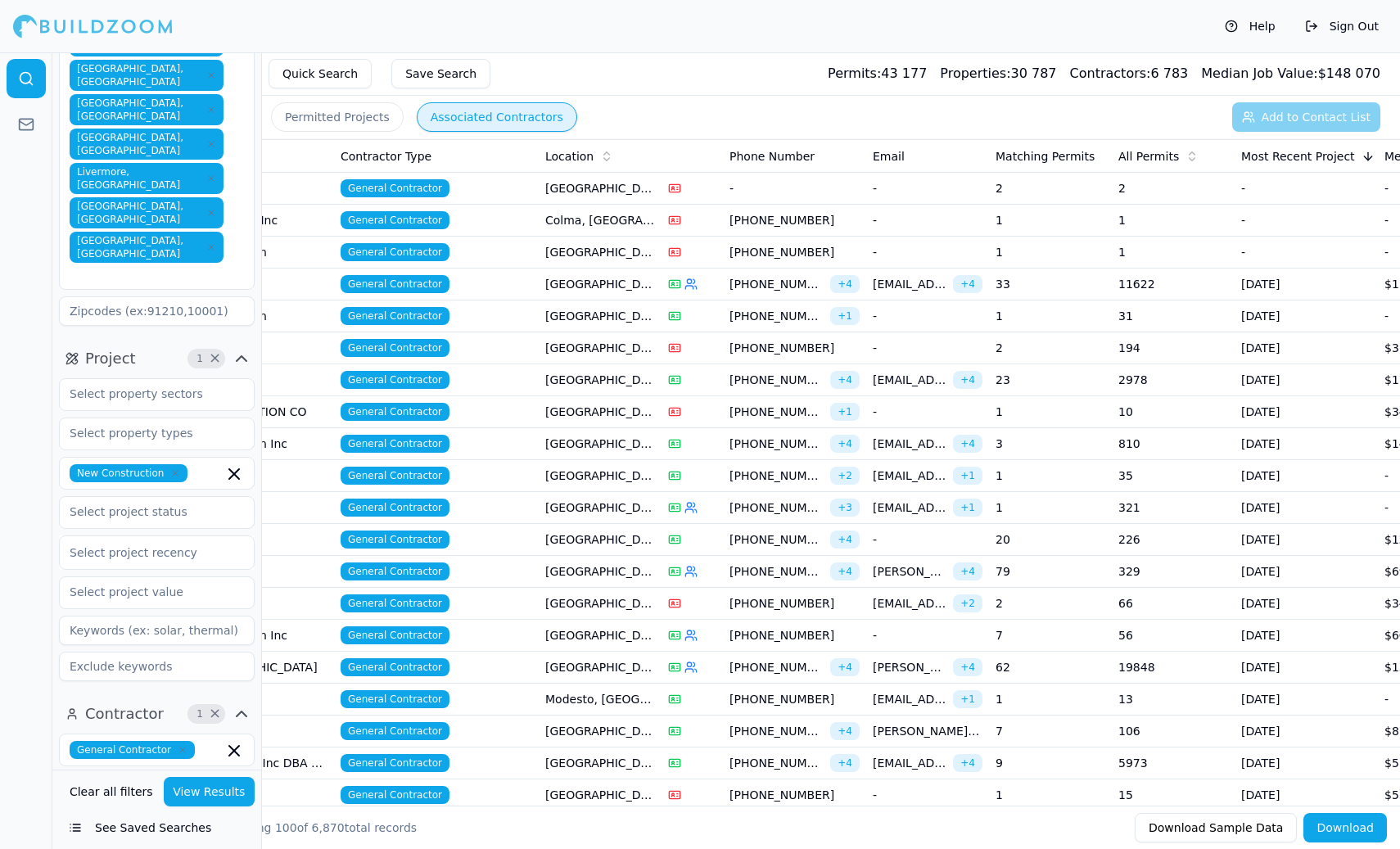
scroll to position [0, 307]
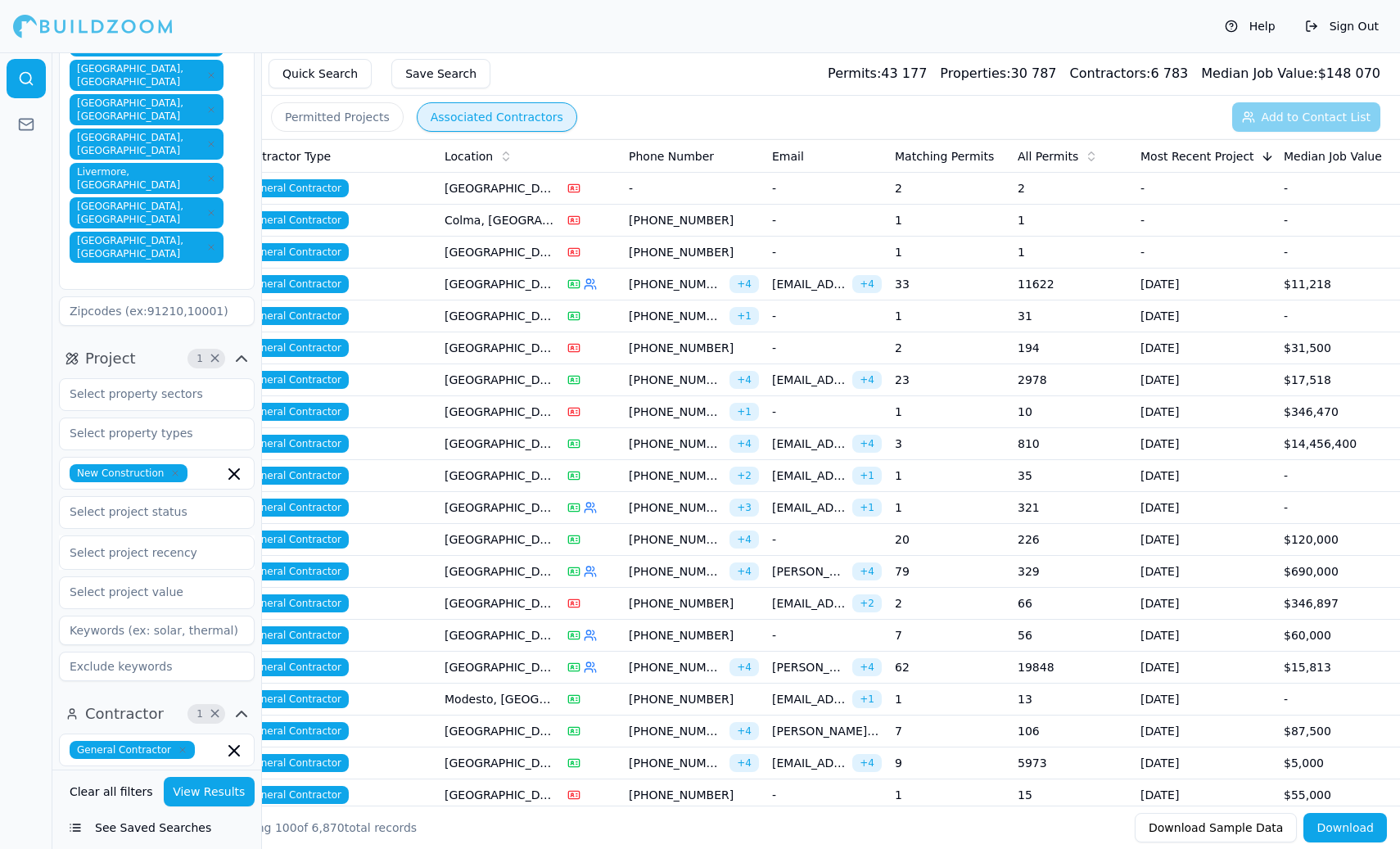
click at [1089, 162] on icon at bounding box center [1091, 156] width 13 height 13
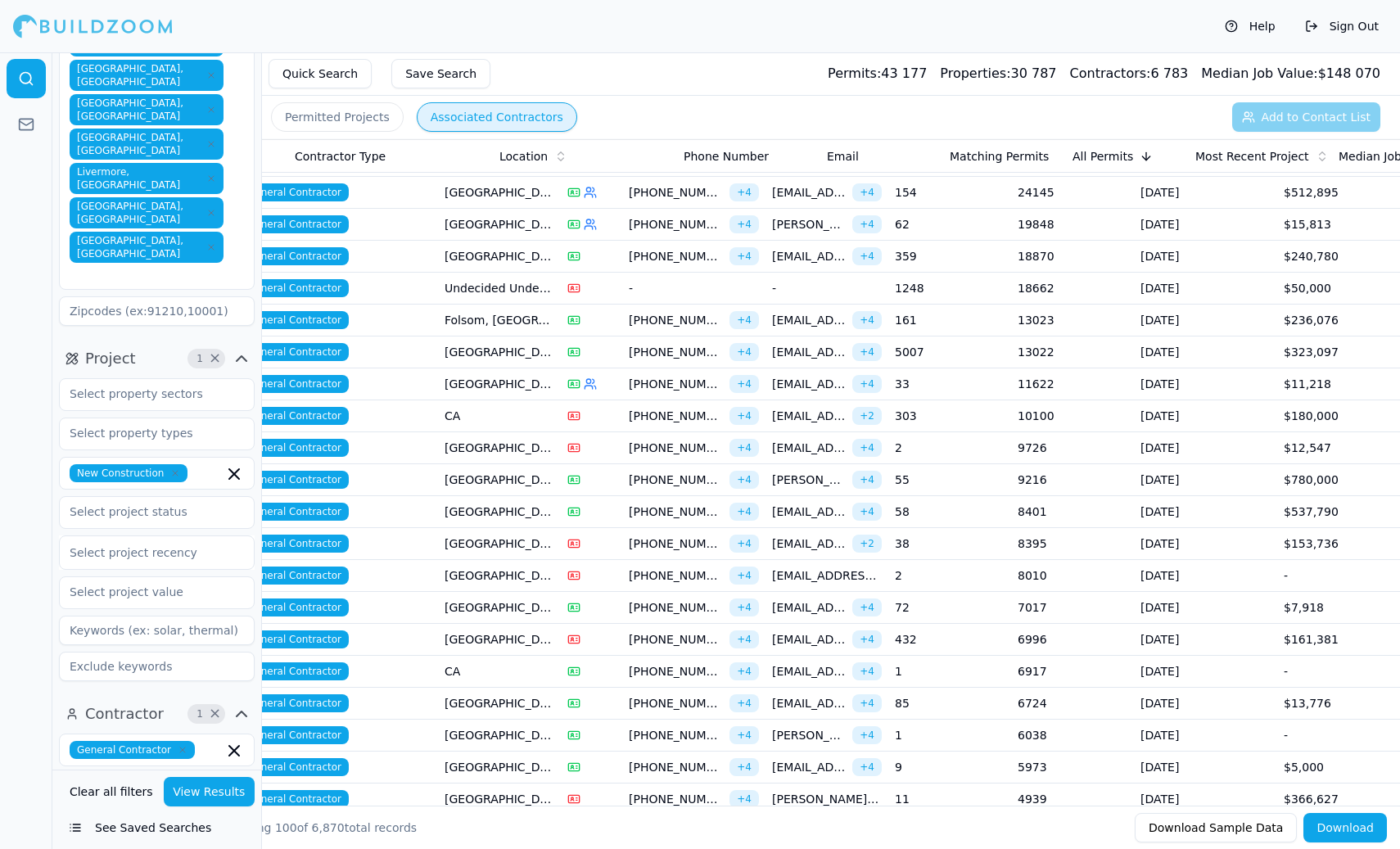
scroll to position [0, 0]
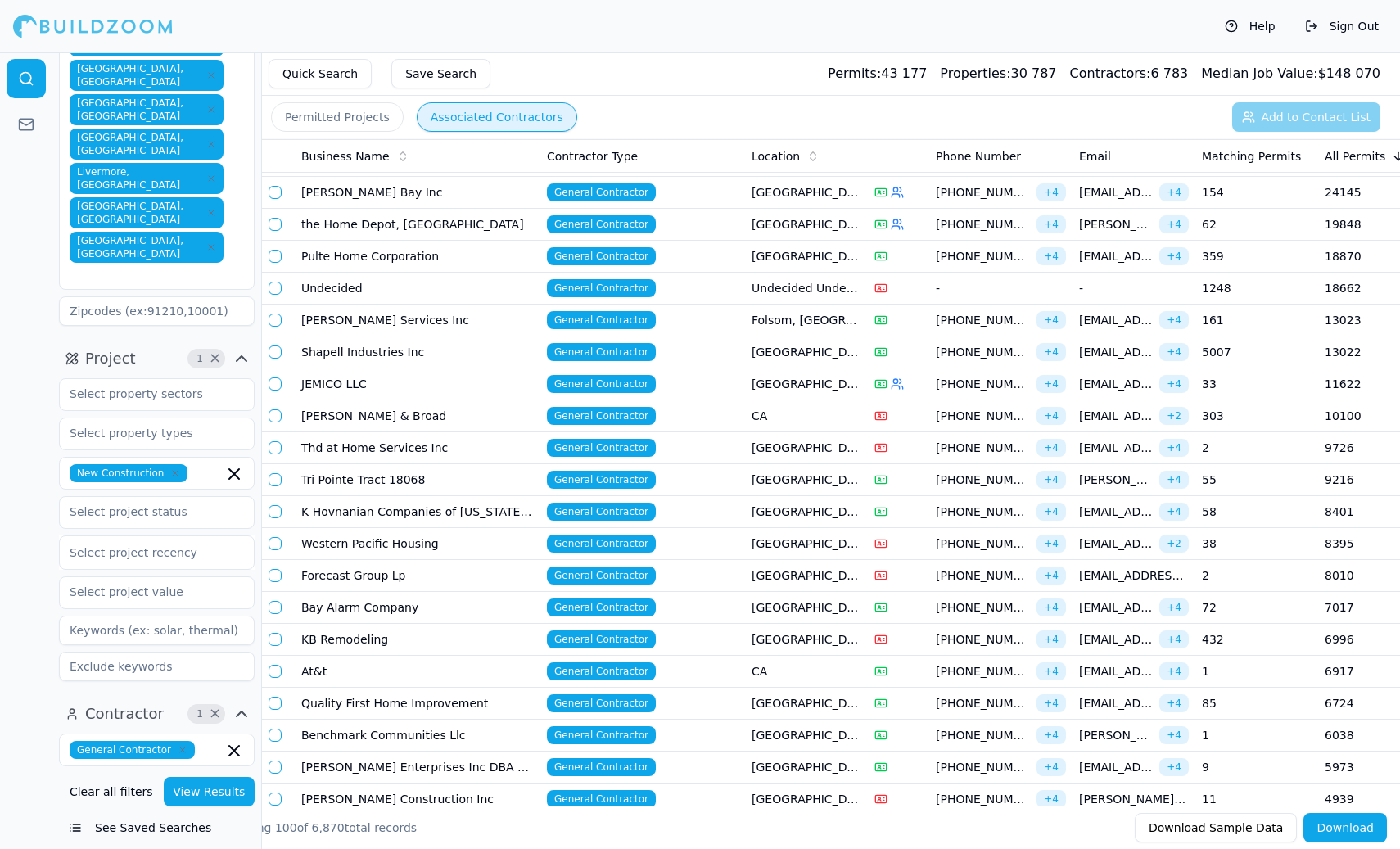
click at [443, 545] on td "Western Pacific Housing" at bounding box center [417, 544] width 246 height 32
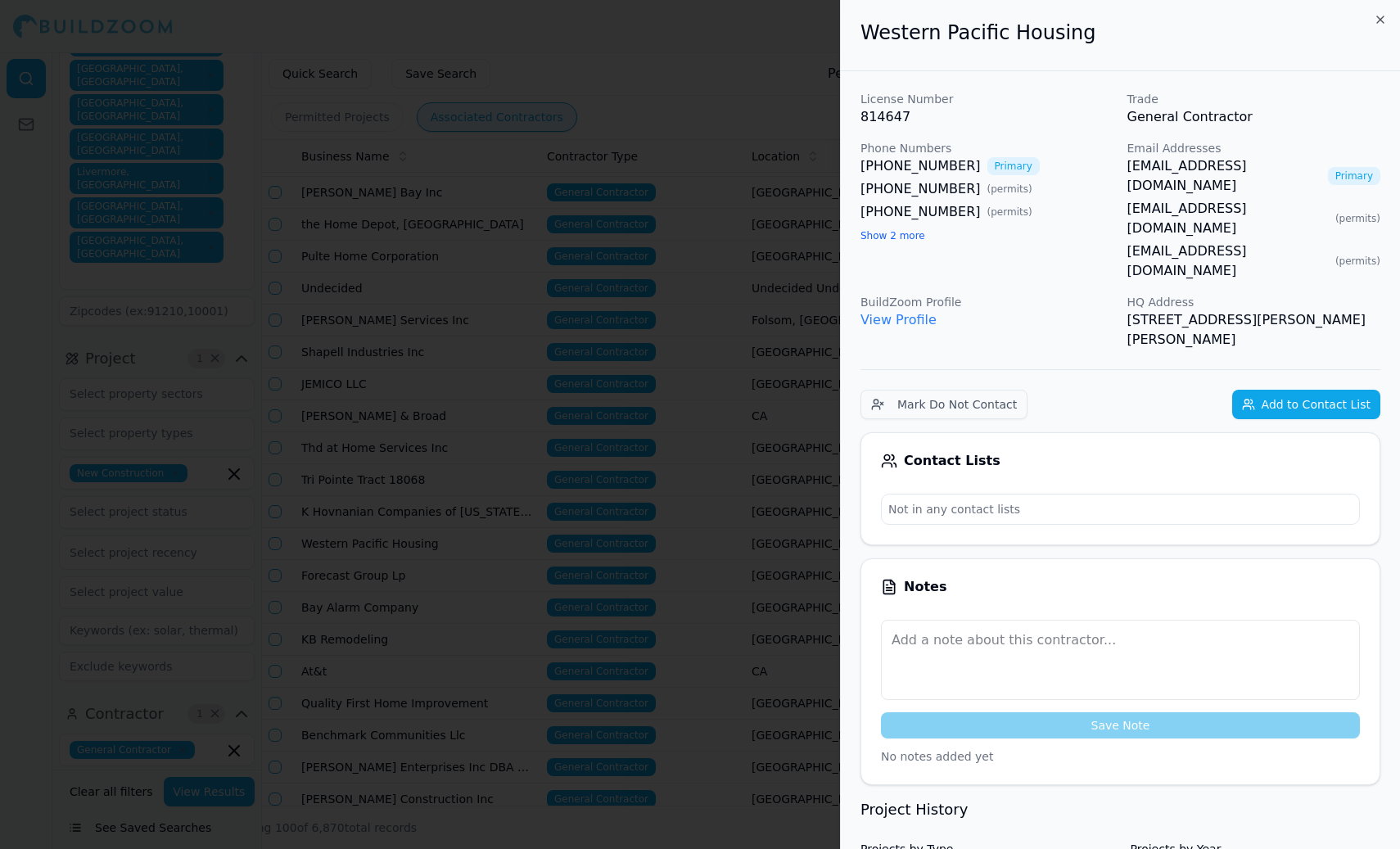
click at [898, 239] on button "Show 2 more" at bounding box center [893, 236] width 64 height 13
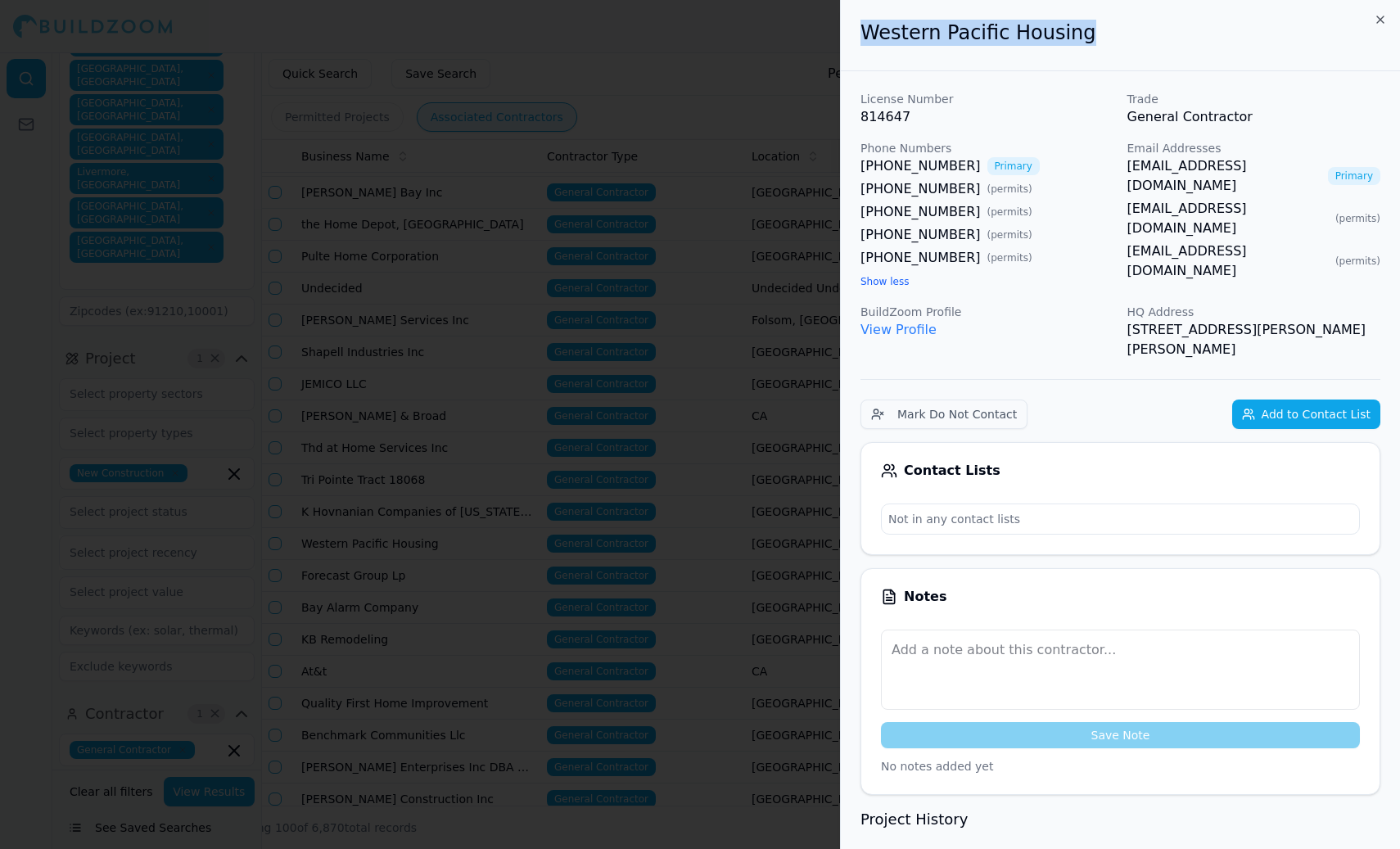
drag, startPoint x: 861, startPoint y: 36, endPoint x: 1094, endPoint y: 38, distance: 233.0
click at [1094, 38] on h2 "Western Pacific Housing" at bounding box center [1120, 32] width 520 height 26
copy h2 "Western Pacific Housing"
click at [1377, 21] on icon "button" at bounding box center [1380, 20] width 13 height 13
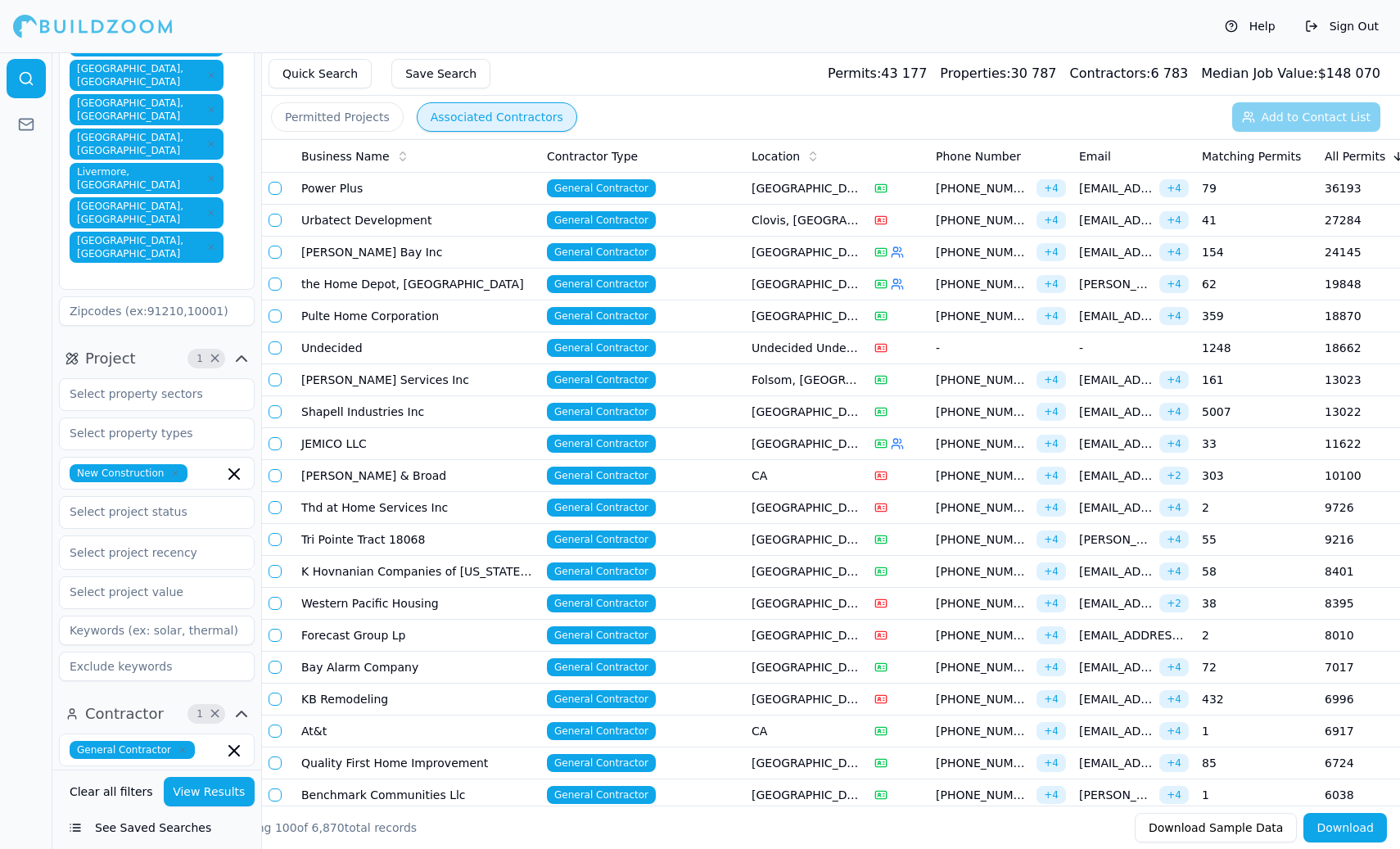
click at [452, 314] on td "Pulte Home Corporation" at bounding box center [417, 316] width 246 height 32
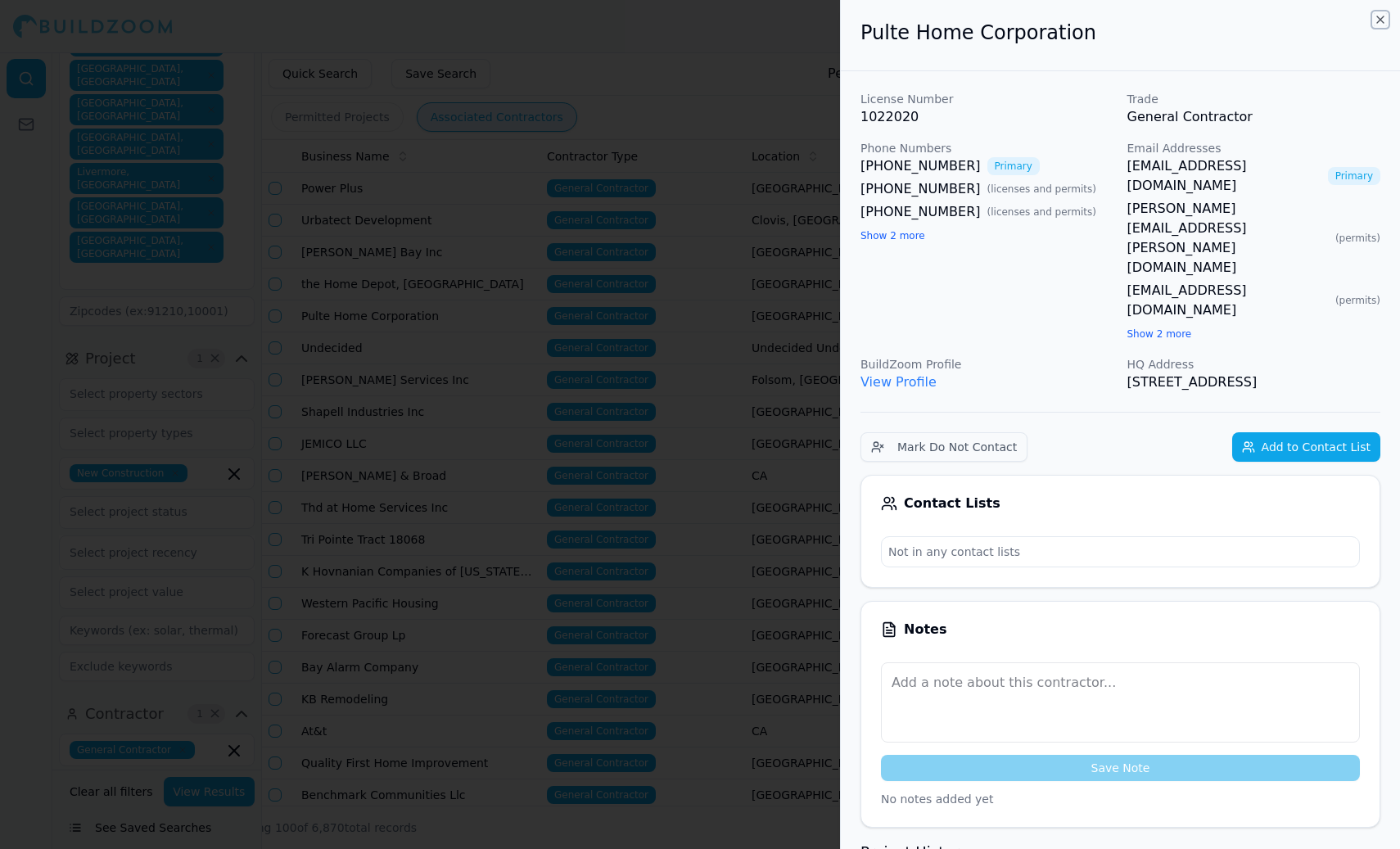
click at [1379, 21] on icon "button" at bounding box center [1380, 20] width 13 height 13
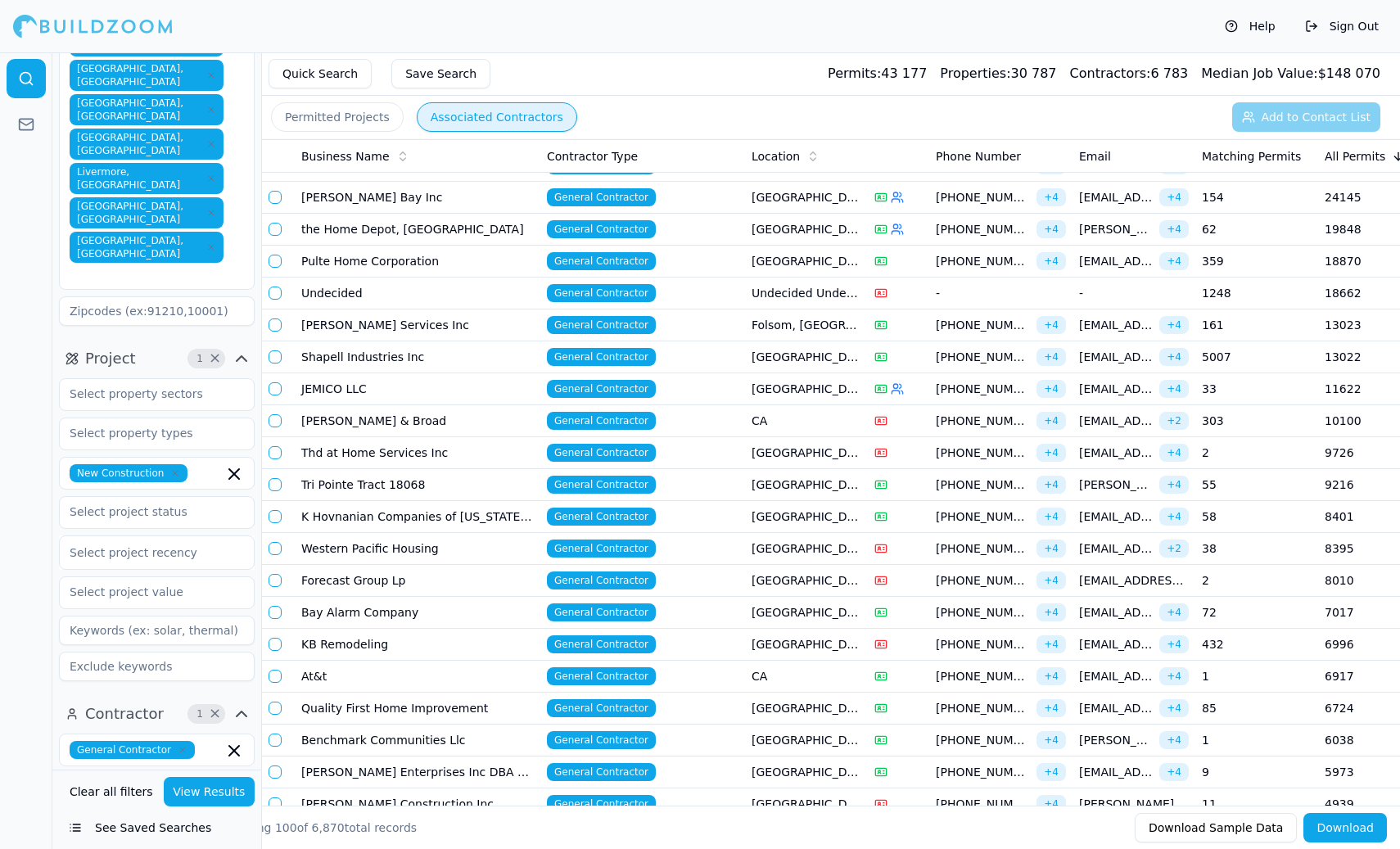
click at [417, 677] on td "At&t" at bounding box center [417, 677] width 246 height 32
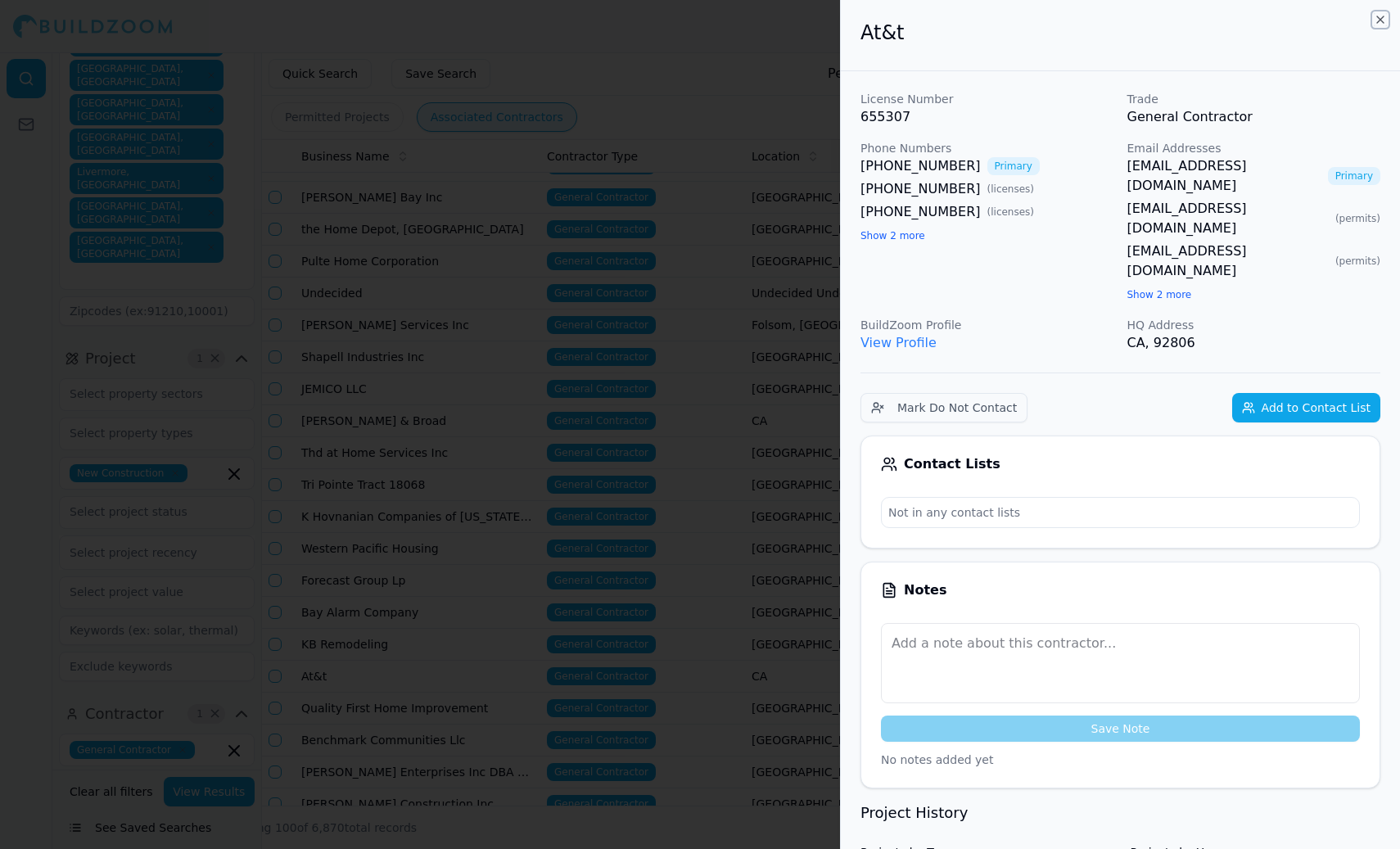
click at [1380, 21] on icon "button" at bounding box center [1380, 19] width 6 height 6
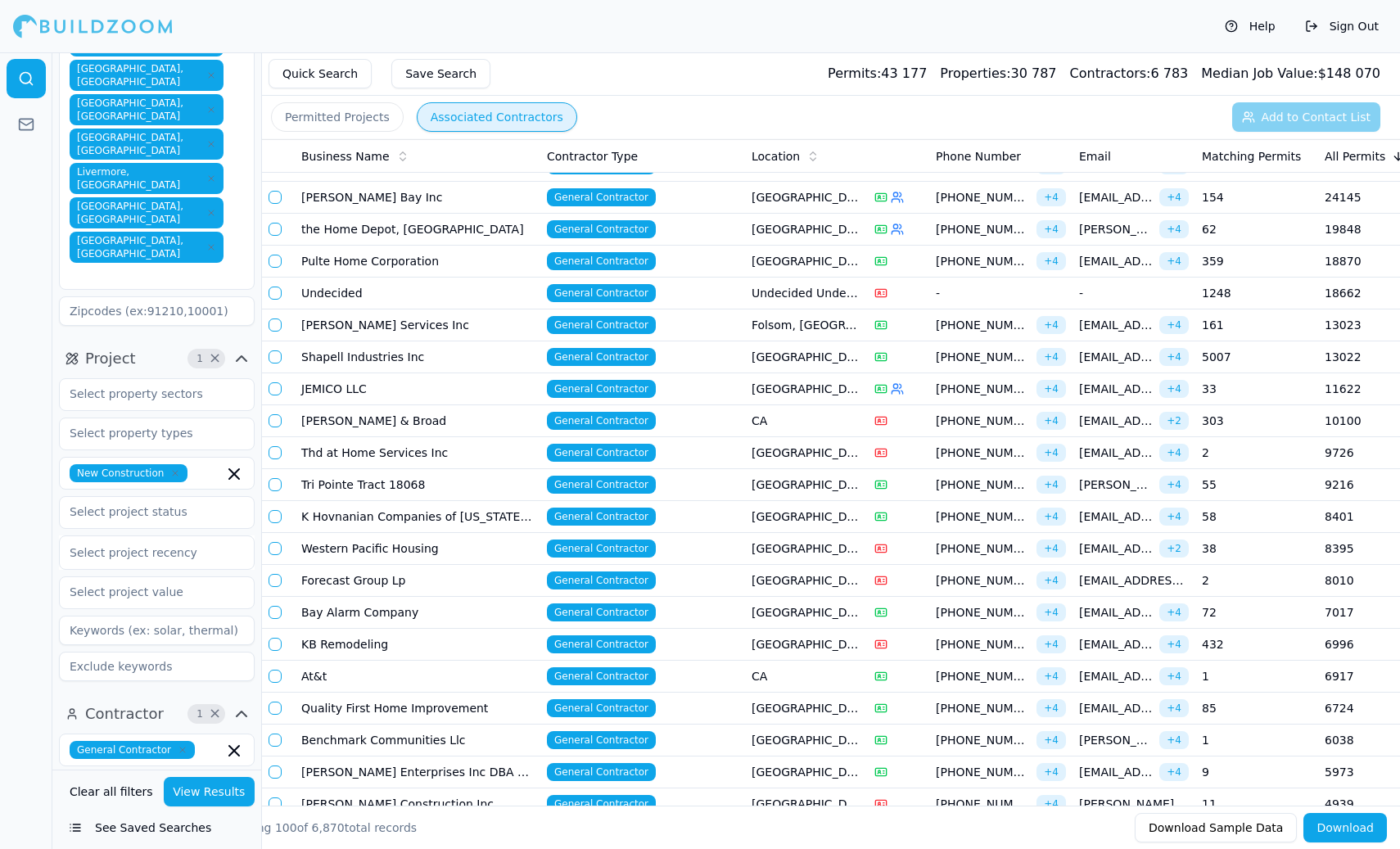
click at [803, 672] on td "CA" at bounding box center [806, 677] width 122 height 32
